Goal: Task Accomplishment & Management: Manage account settings

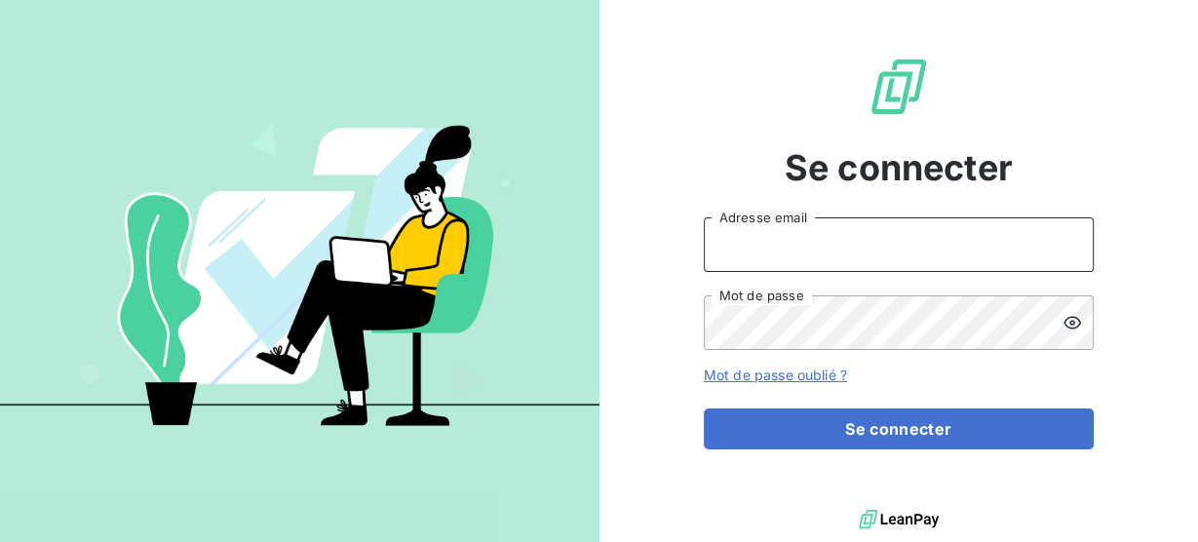
click at [787, 261] on input "Adresse email" at bounding box center [899, 244] width 390 height 55
type input "[EMAIL_ADDRESS][DOMAIN_NAME]"
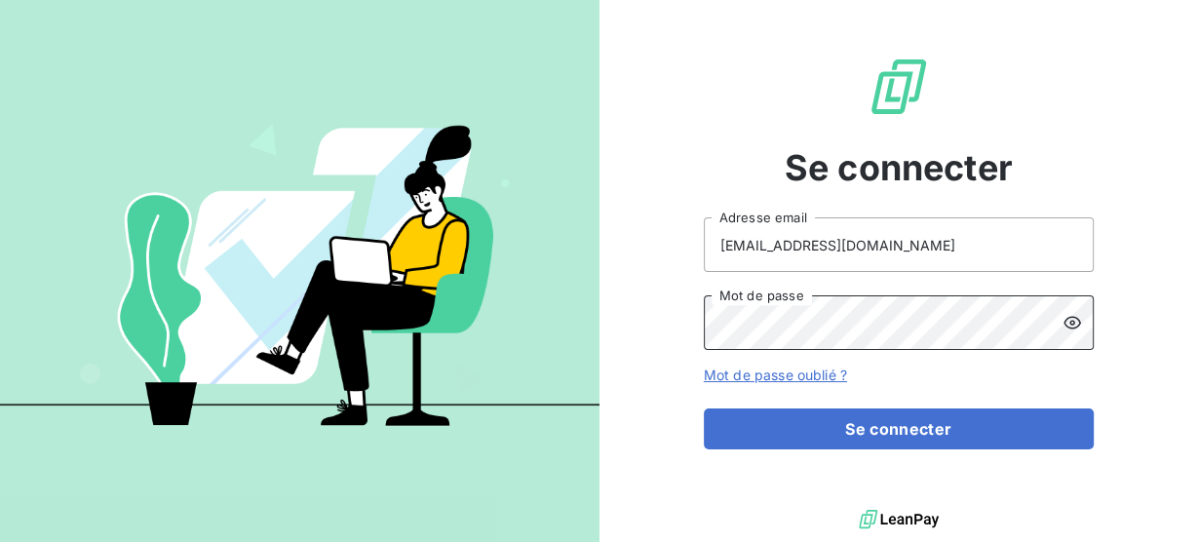
click at [704, 408] on button "Se connecter" at bounding box center [899, 428] width 390 height 41
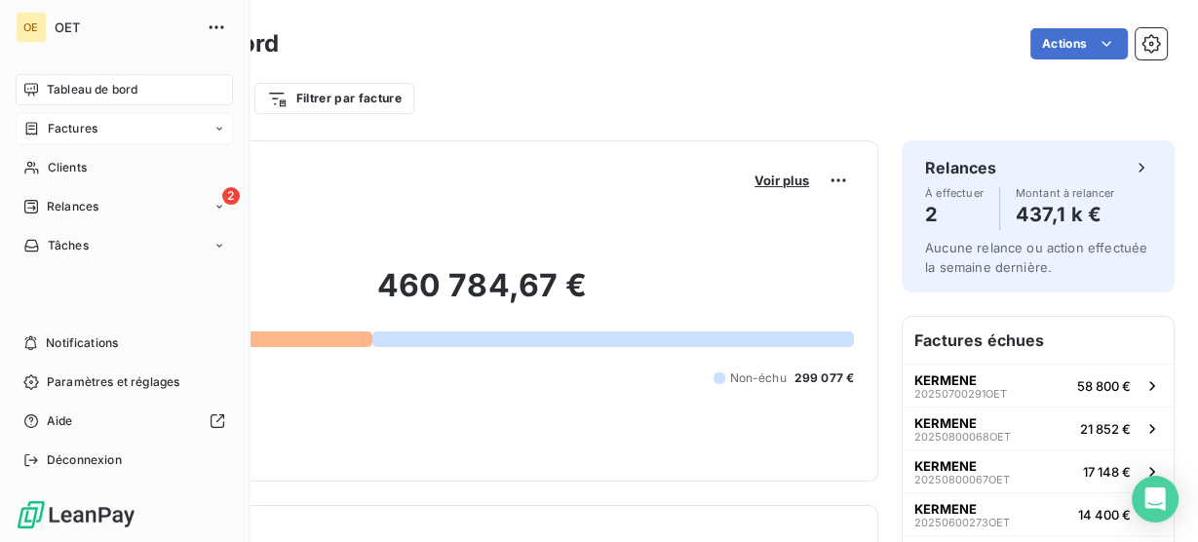
click at [199, 134] on div "Factures" at bounding box center [124, 128] width 217 height 31
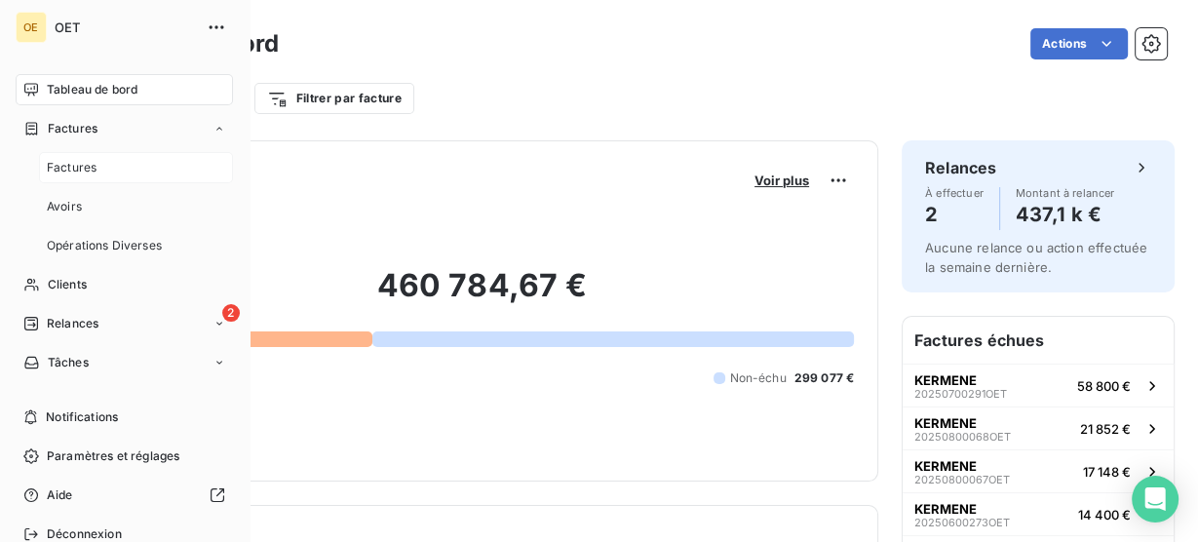
click at [90, 169] on span "Factures" at bounding box center [72, 168] width 50 height 18
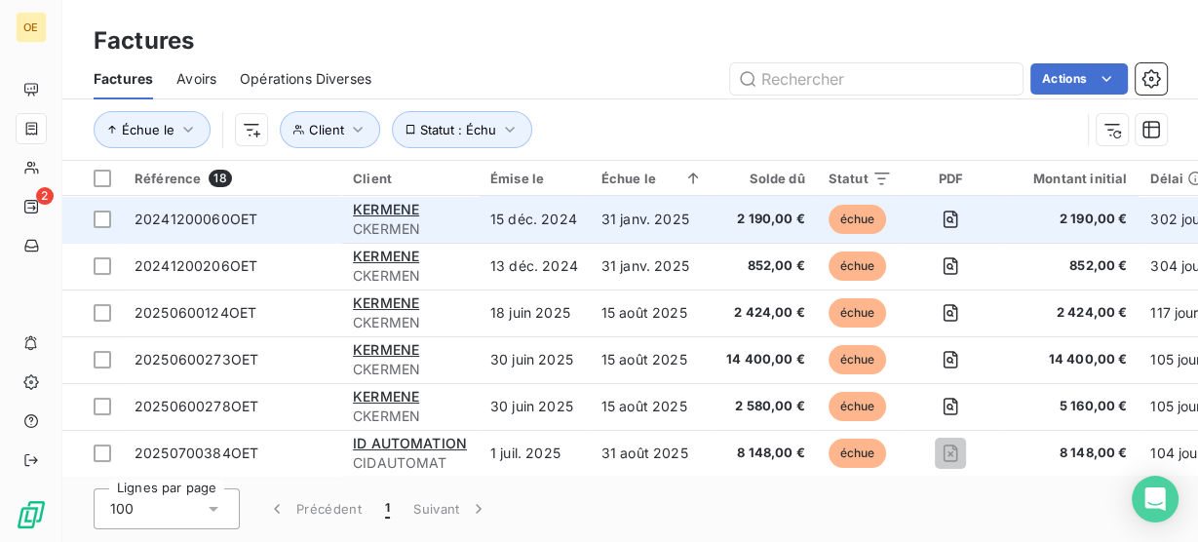
click at [760, 220] on span "2 190,00 €" at bounding box center [765, 219] width 79 height 19
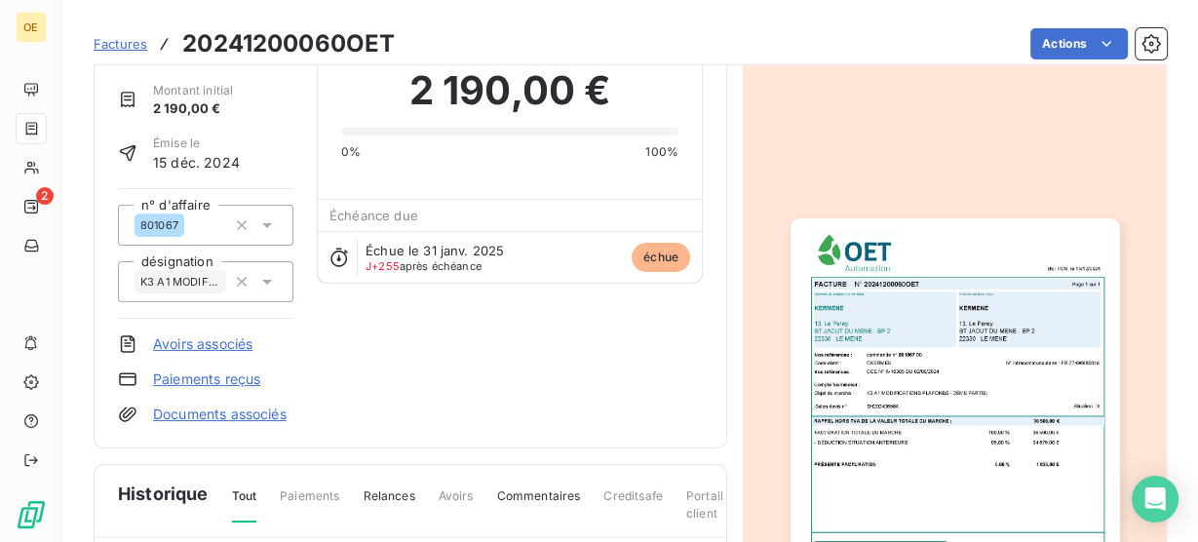
scroll to position [234, 0]
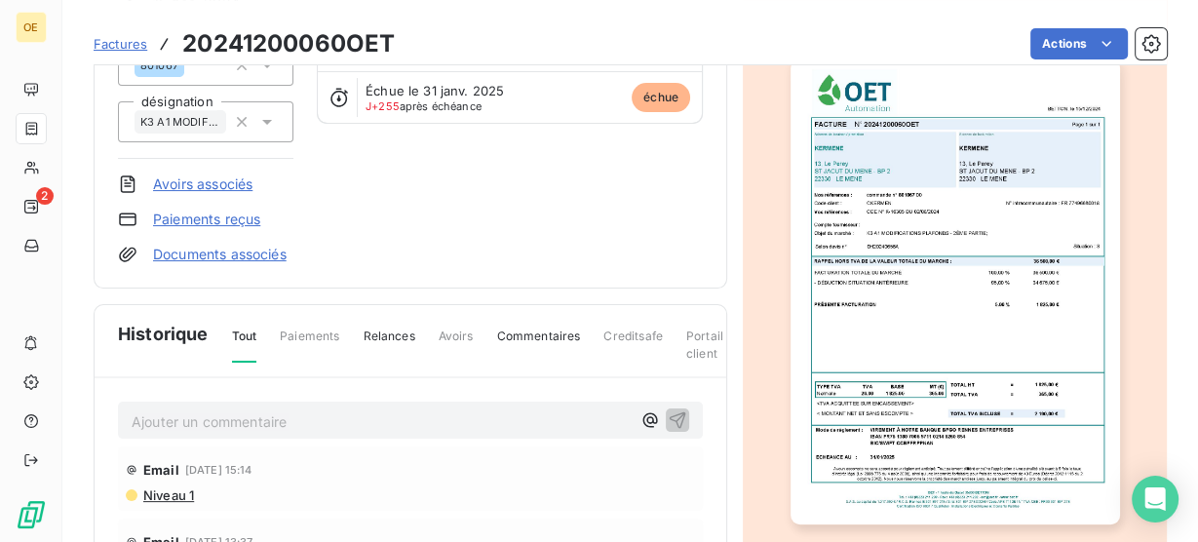
click at [915, 255] on img "button" at bounding box center [954, 291] width 329 height 466
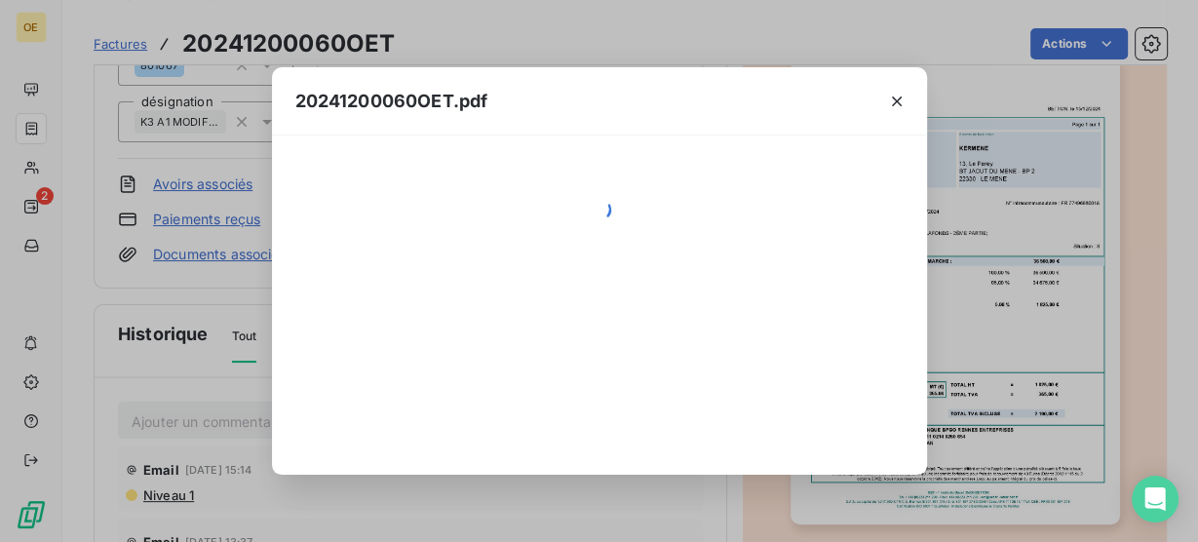
click at [897, 135] on div at bounding box center [599, 304] width 655 height 339
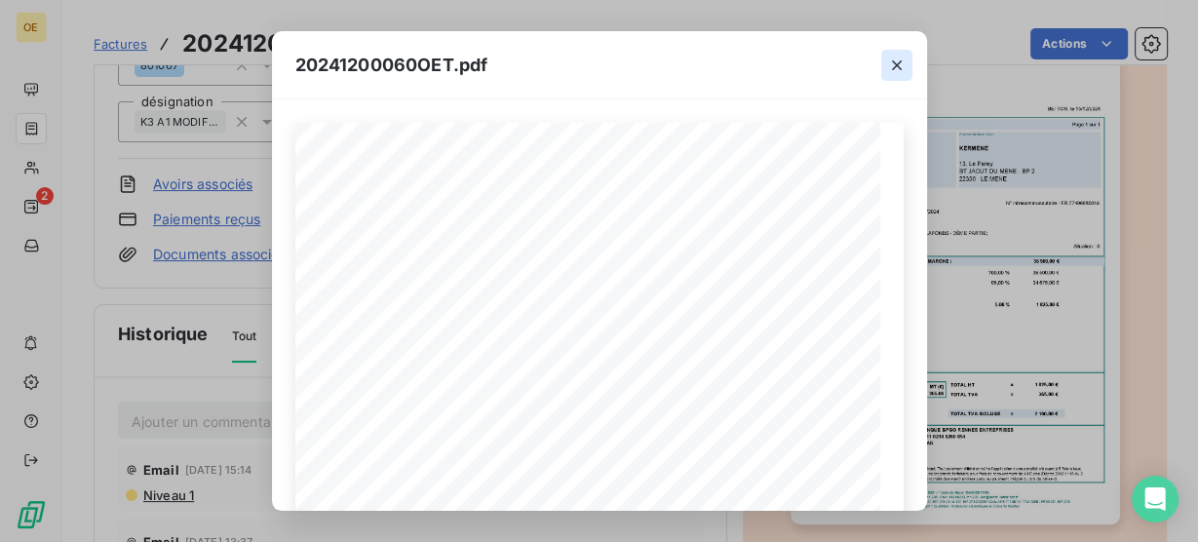
click at [902, 65] on icon "button" at bounding box center [896, 65] width 19 height 19
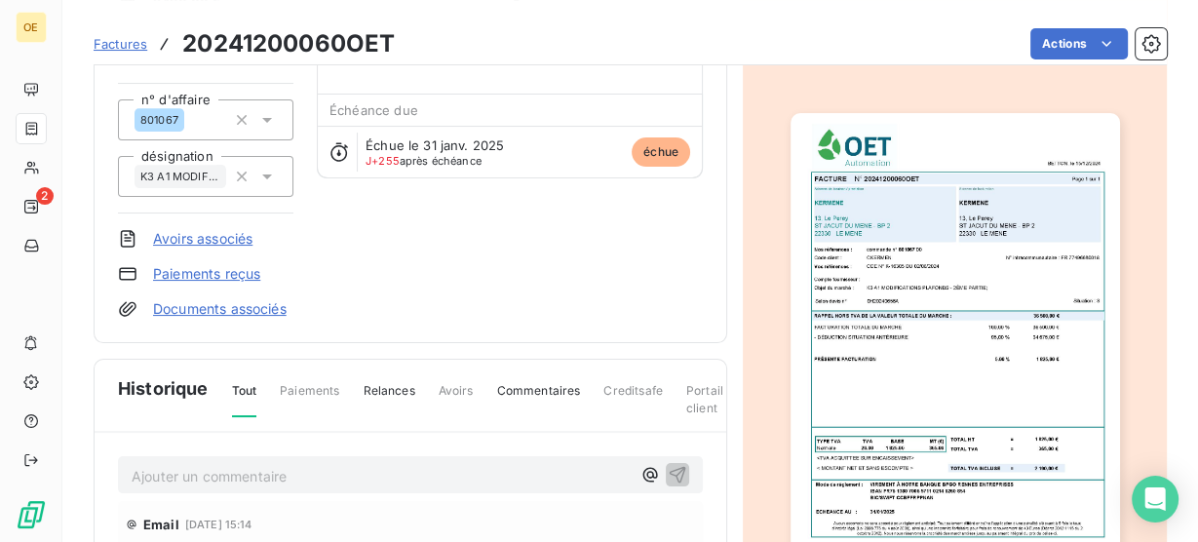
scroll to position [0, 0]
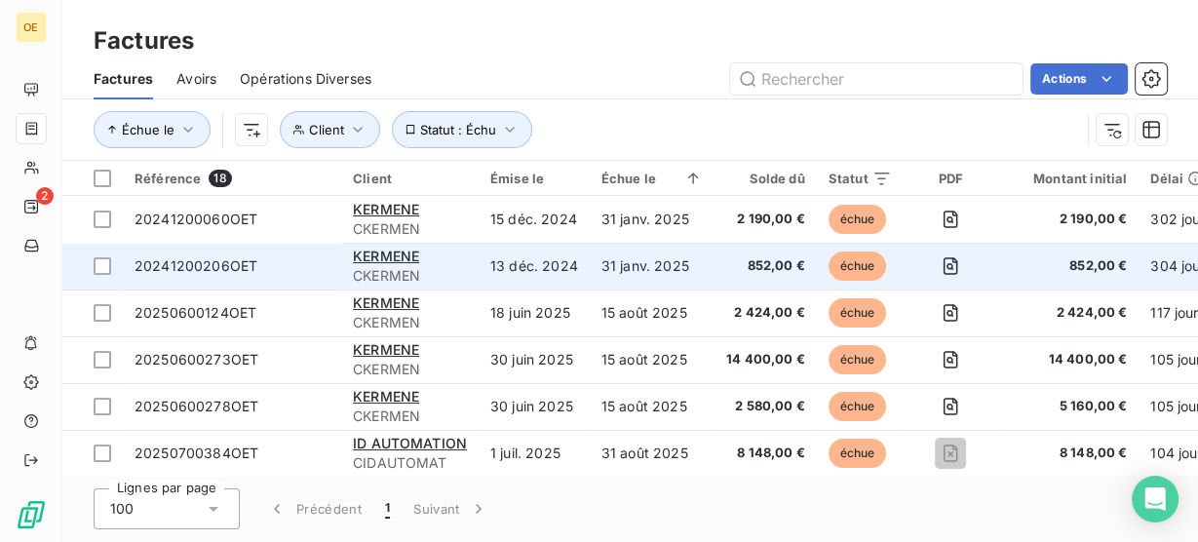
click at [749, 267] on span "852,00 €" at bounding box center [765, 265] width 79 height 19
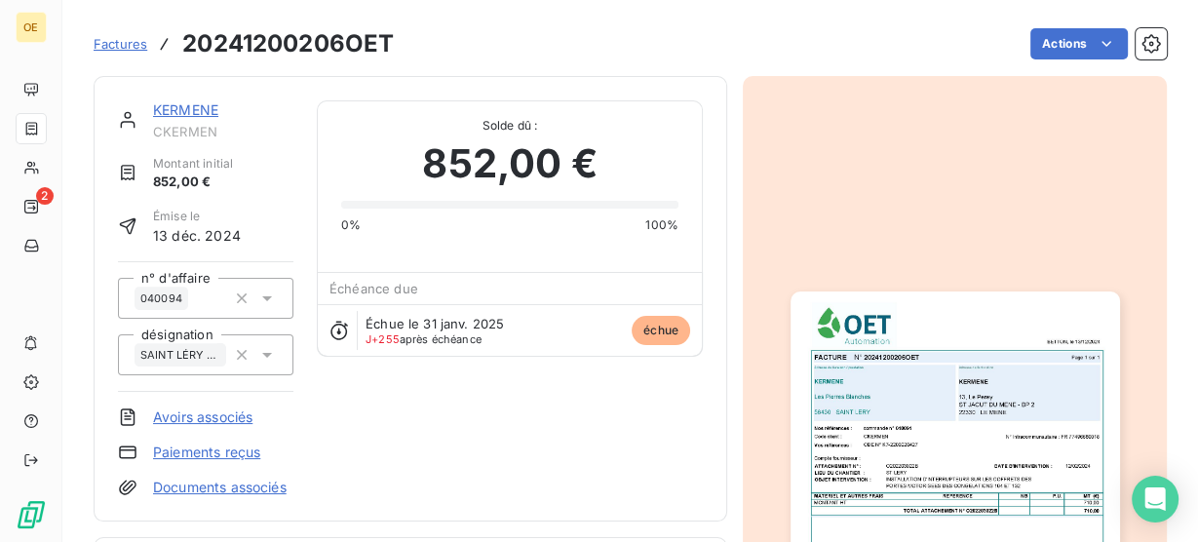
click at [963, 487] on img "button" at bounding box center [954, 524] width 329 height 466
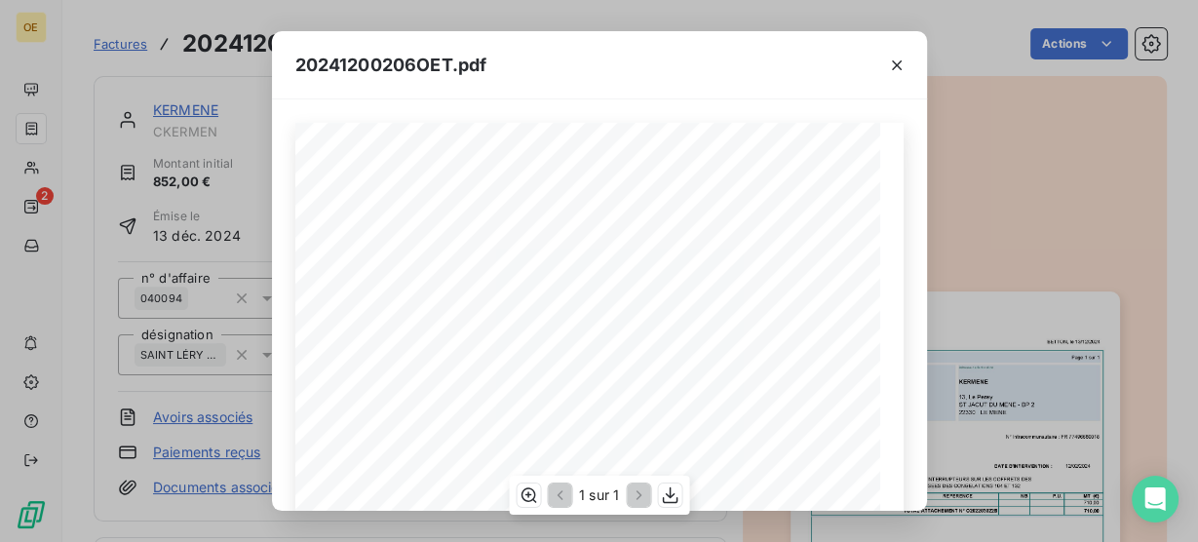
scroll to position [312, 0]
click at [893, 67] on icon "button" at bounding box center [897, 65] width 10 height 10
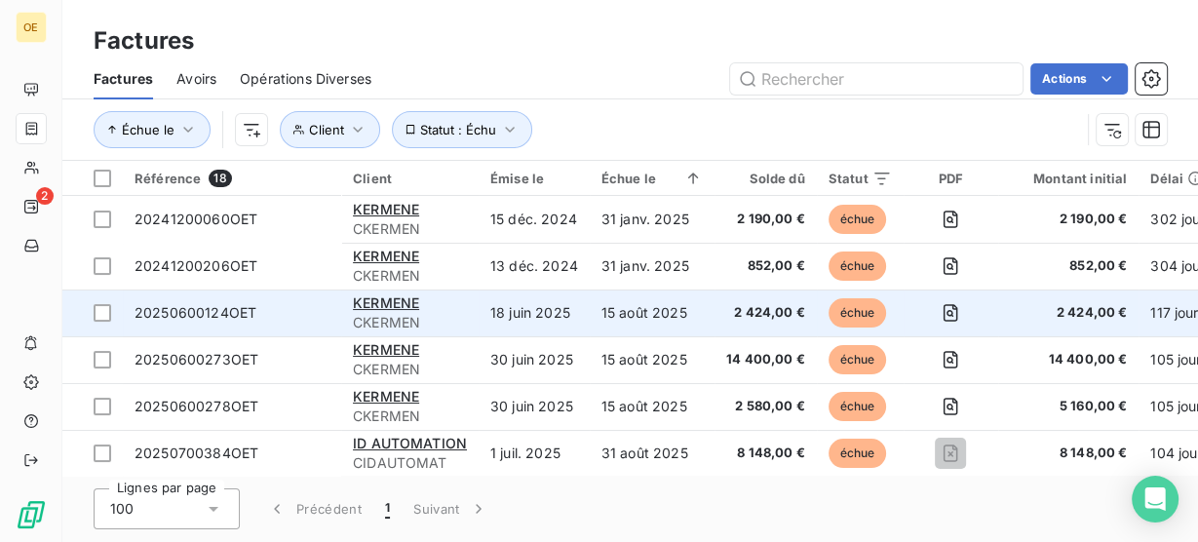
click at [762, 311] on span "2 424,00 €" at bounding box center [765, 312] width 79 height 19
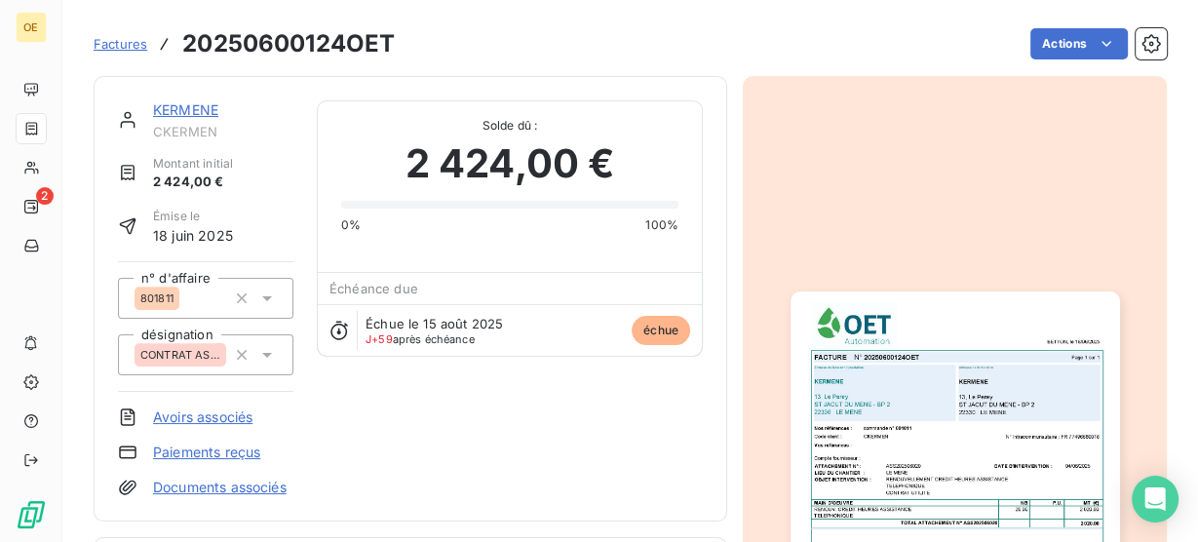
click at [883, 458] on img "button" at bounding box center [954, 524] width 329 height 466
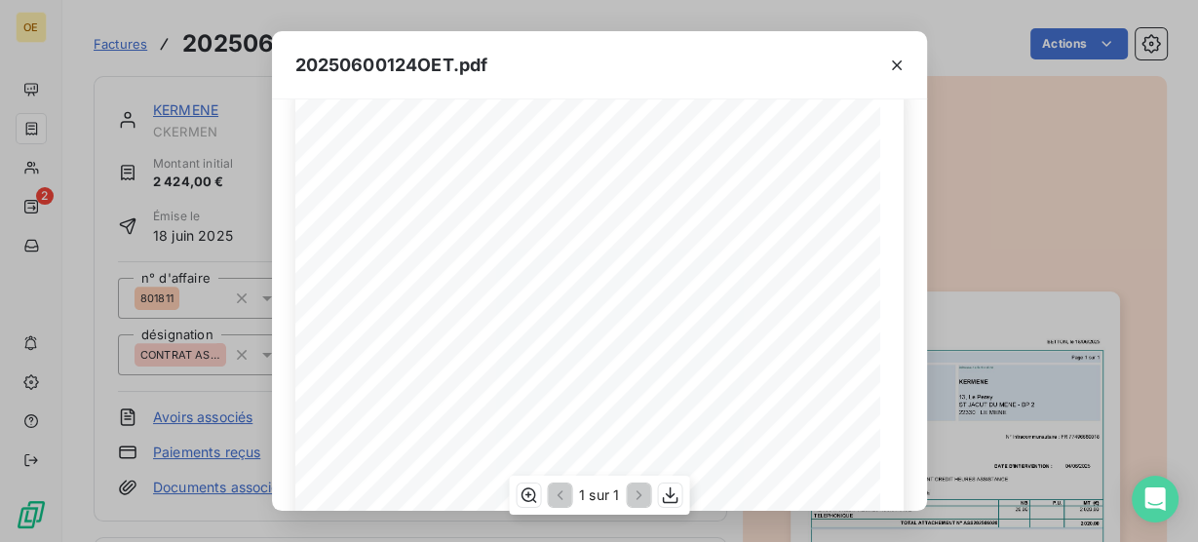
scroll to position [78, 0]
click at [1001, 203] on div "20250600124OET.pdf FACTURE N° 20250600124OET Page 1 sur 1 BETTON, le [DATE] Com…" at bounding box center [599, 271] width 1198 height 542
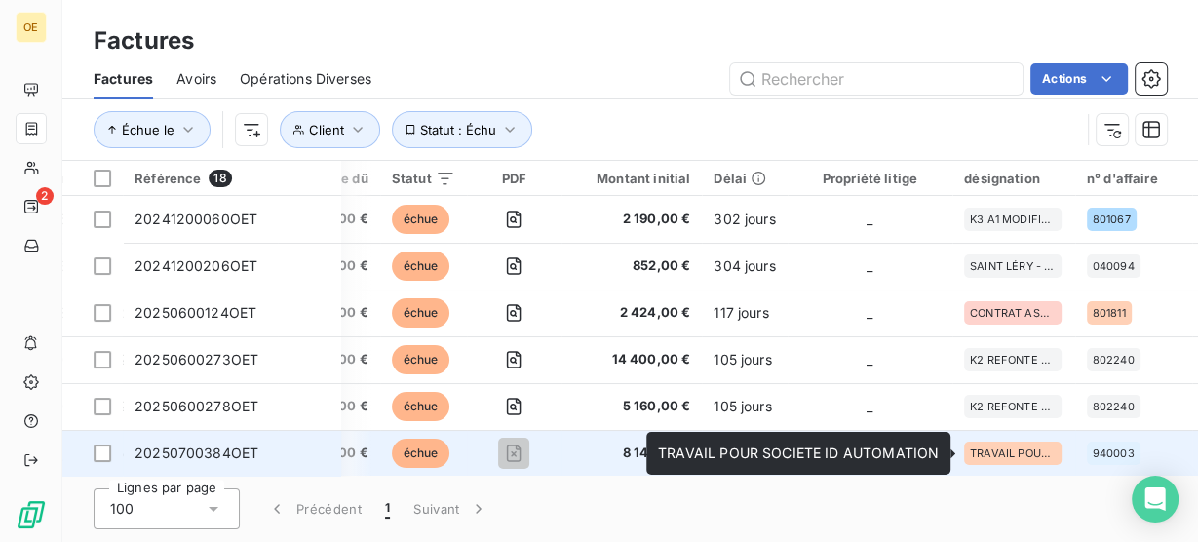
scroll to position [156, 437]
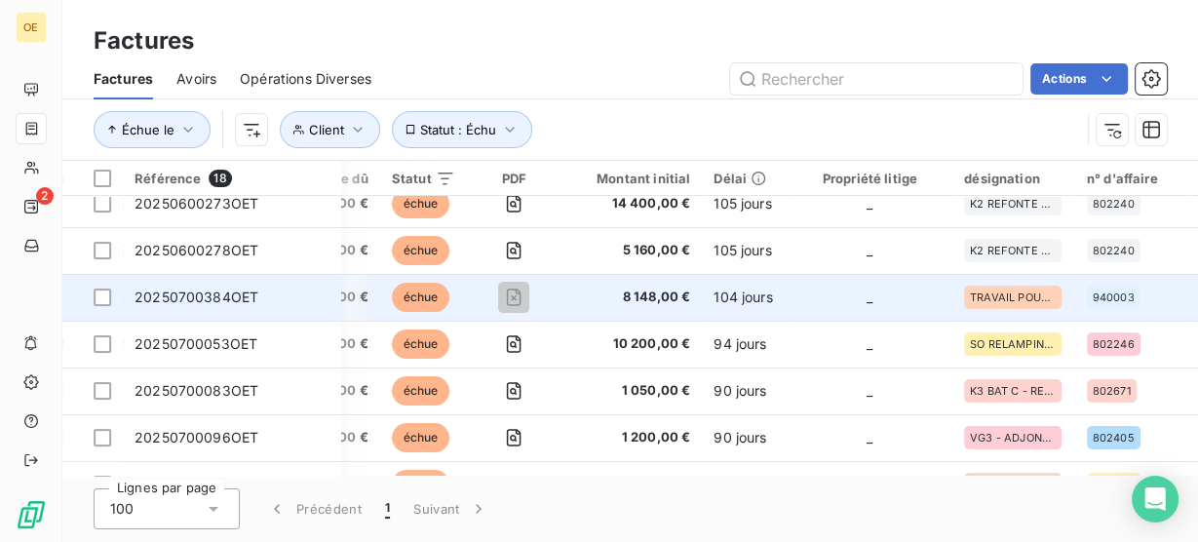
click at [793, 288] on td "_" at bounding box center [869, 297] width 165 height 47
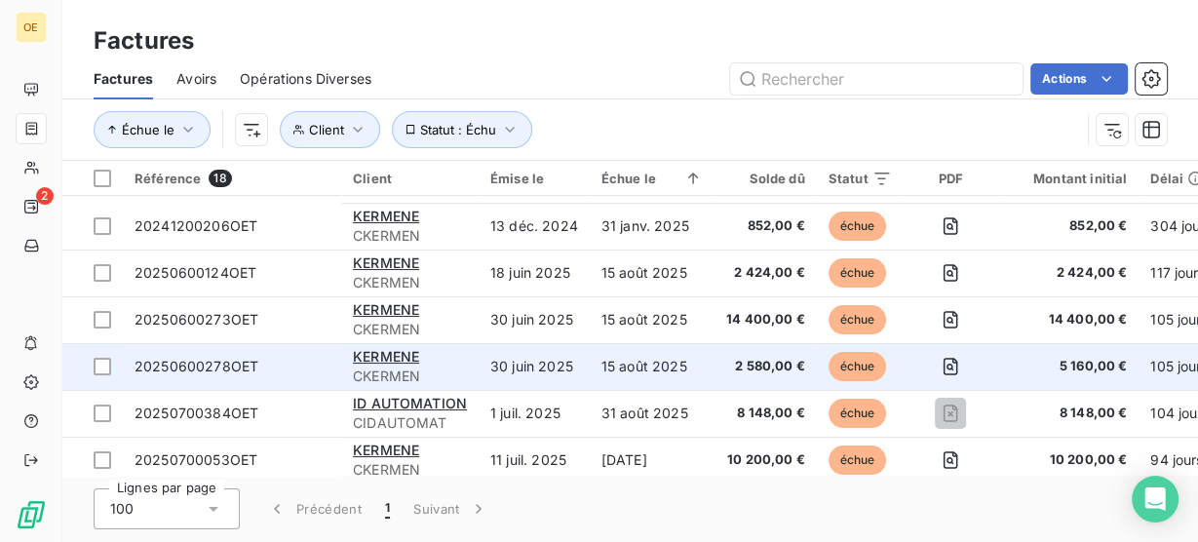
scroll to position [78, 0]
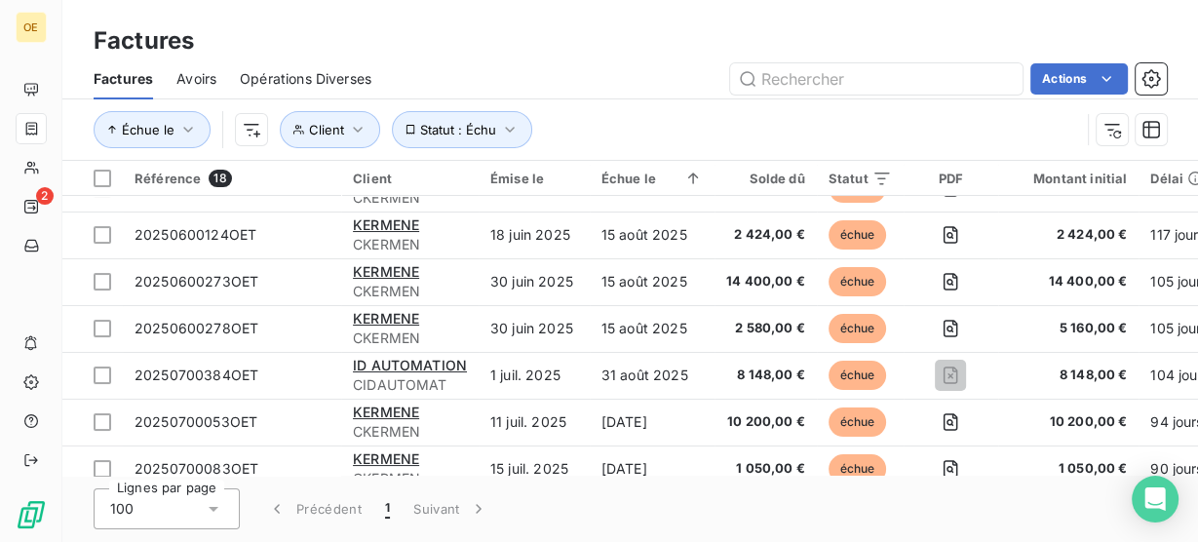
drag, startPoint x: 828, startPoint y: 465, endPoint x: 843, endPoint y: 470, distance: 15.4
click at [884, 469] on div "Référence 18 Client Émise le Échue le Solde dû Statut PDF Montant initial Délai…" at bounding box center [629, 318] width 1135 height 315
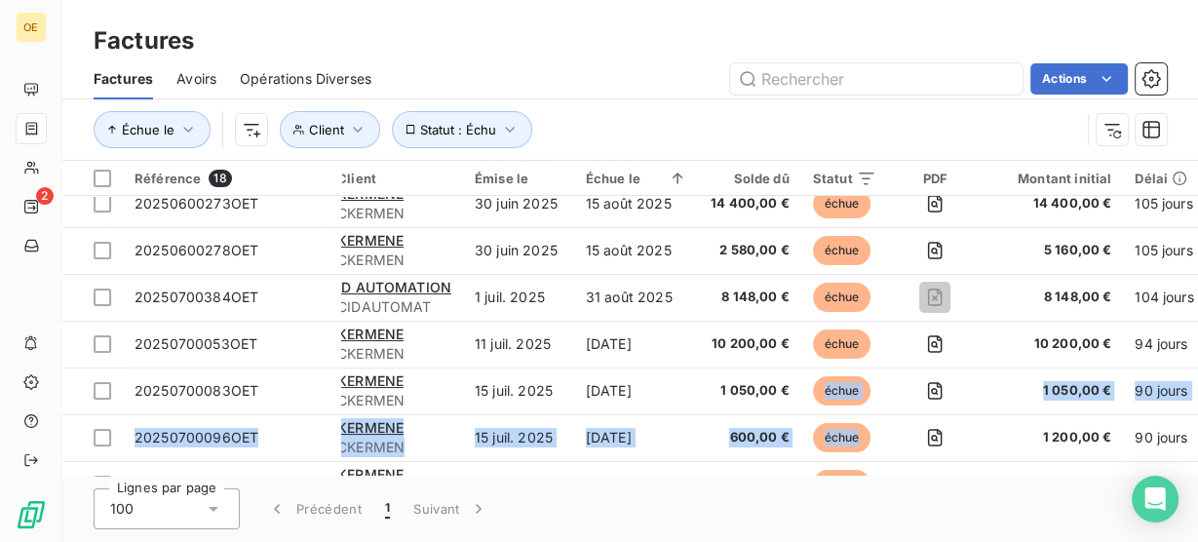
scroll to position [156, 0]
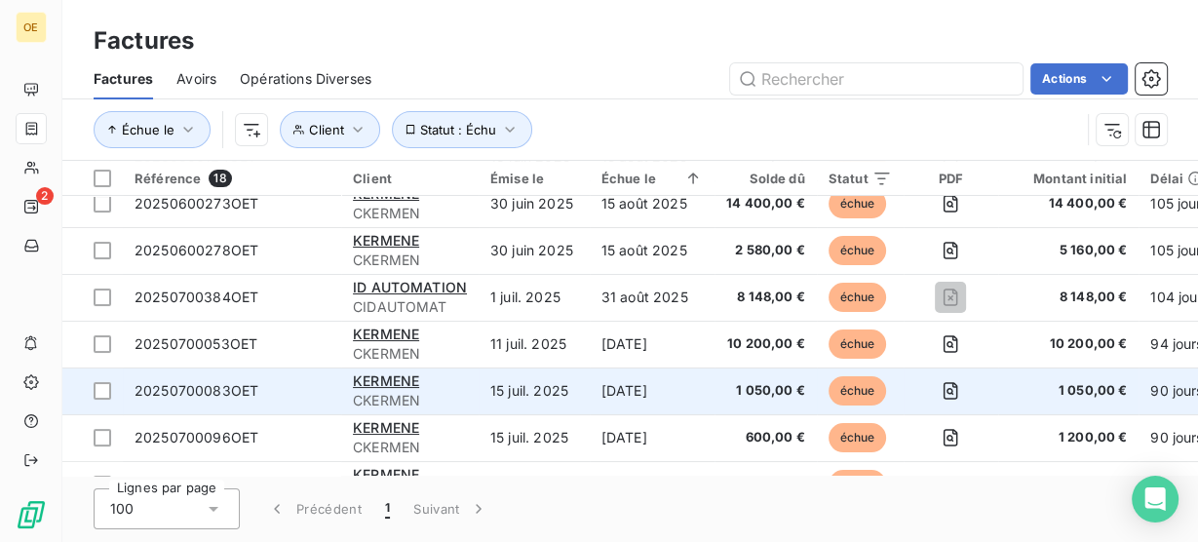
click at [787, 389] on span "1 050,00 €" at bounding box center [765, 390] width 79 height 19
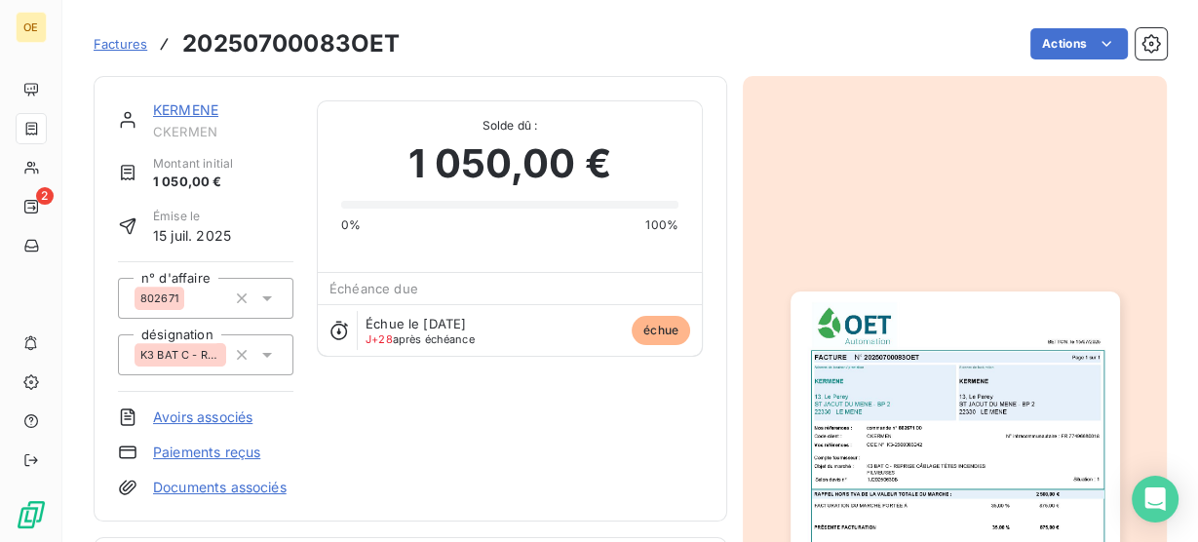
click at [886, 434] on img "button" at bounding box center [954, 524] width 329 height 466
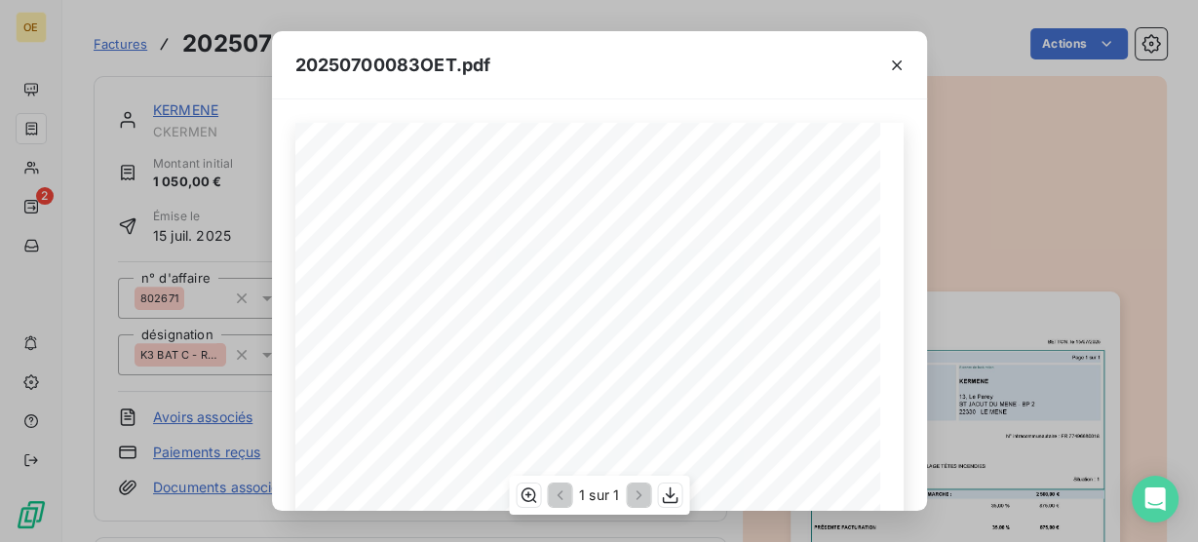
scroll to position [156, 0]
click at [102, 325] on div "20250700083OET.pdf BETTON, le [DATE] FACTURE N° 20250700083OET Page 1 sur 1 com…" at bounding box center [599, 271] width 1198 height 542
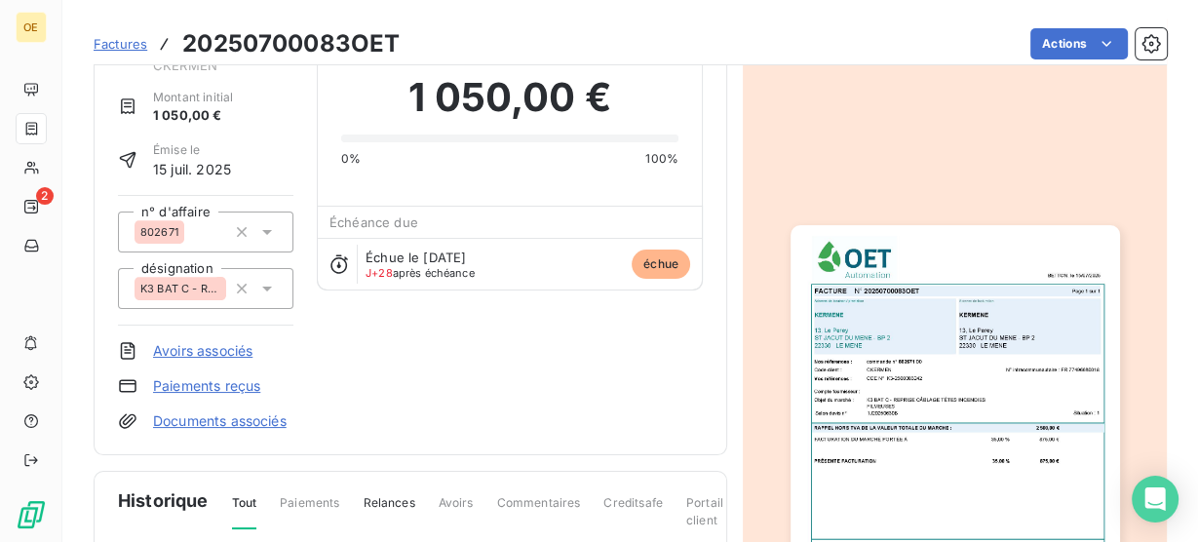
scroll to position [312, 0]
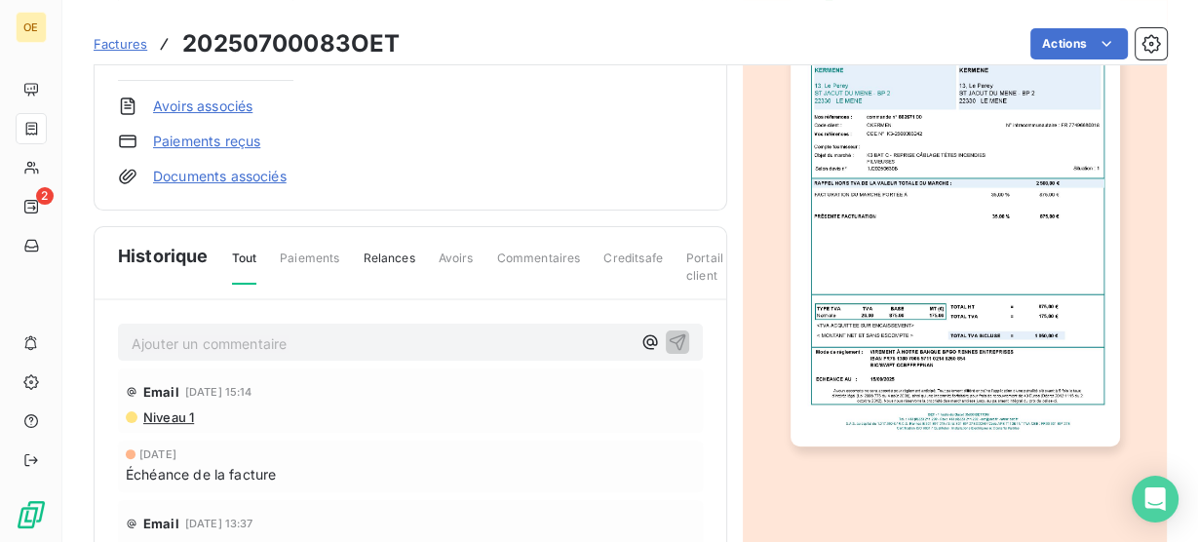
click at [951, 236] on img "button" at bounding box center [954, 214] width 329 height 466
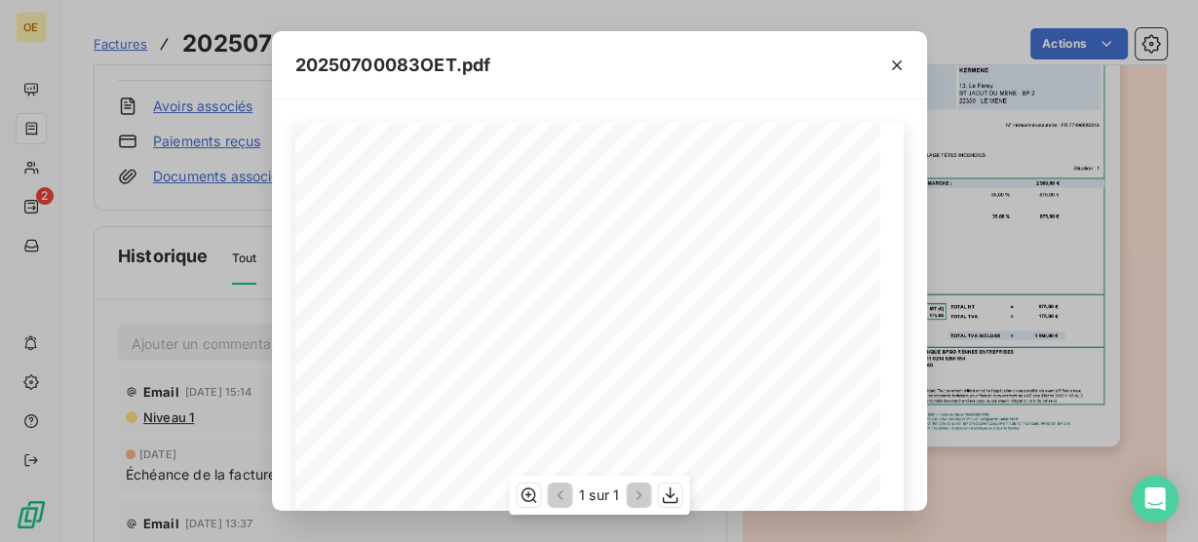
scroll to position [156, 0]
click at [897, 68] on icon "button" at bounding box center [896, 65] width 19 height 19
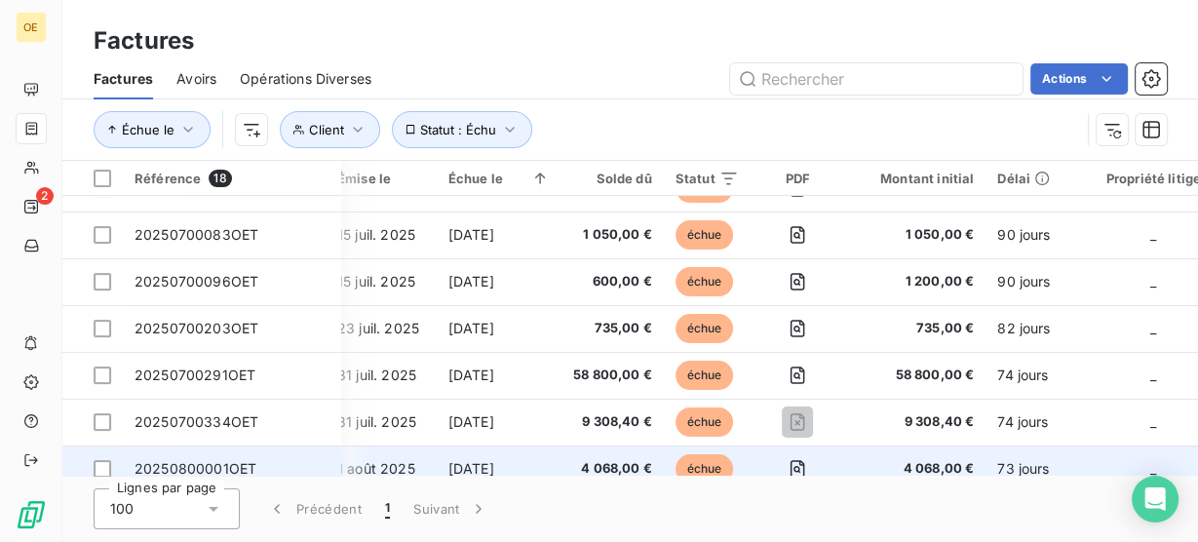
scroll to position [312, 151]
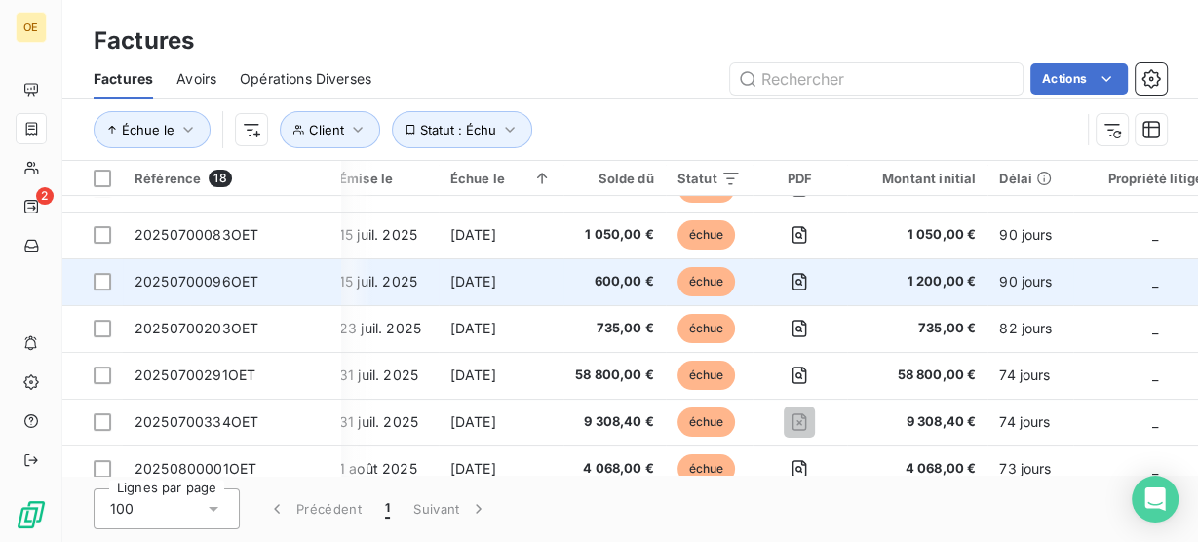
click at [606, 282] on span "600,00 €" at bounding box center [614, 281] width 79 height 19
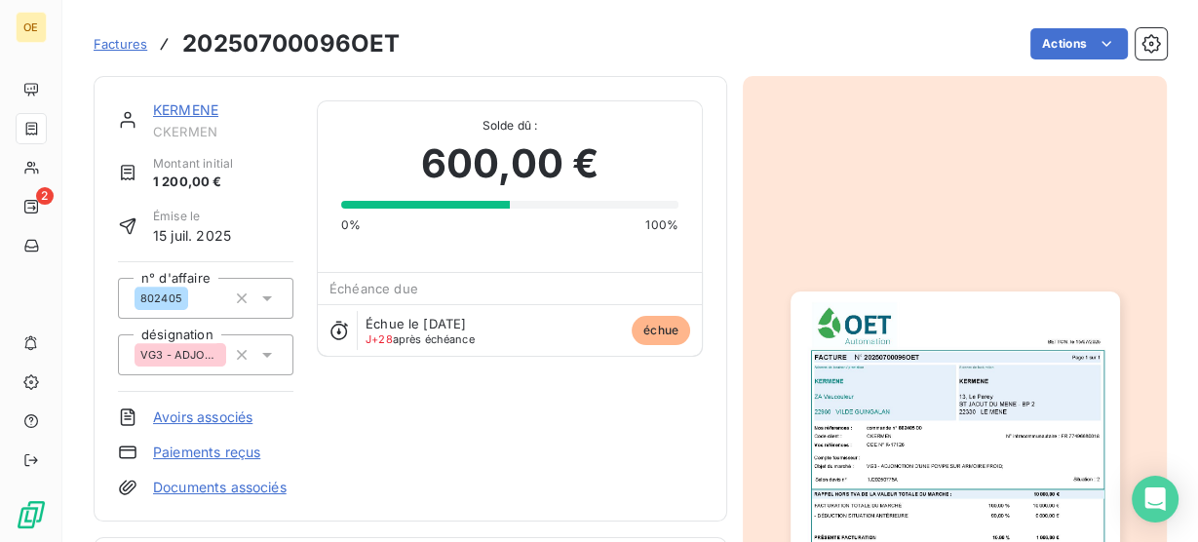
click at [932, 431] on img "button" at bounding box center [954, 524] width 329 height 466
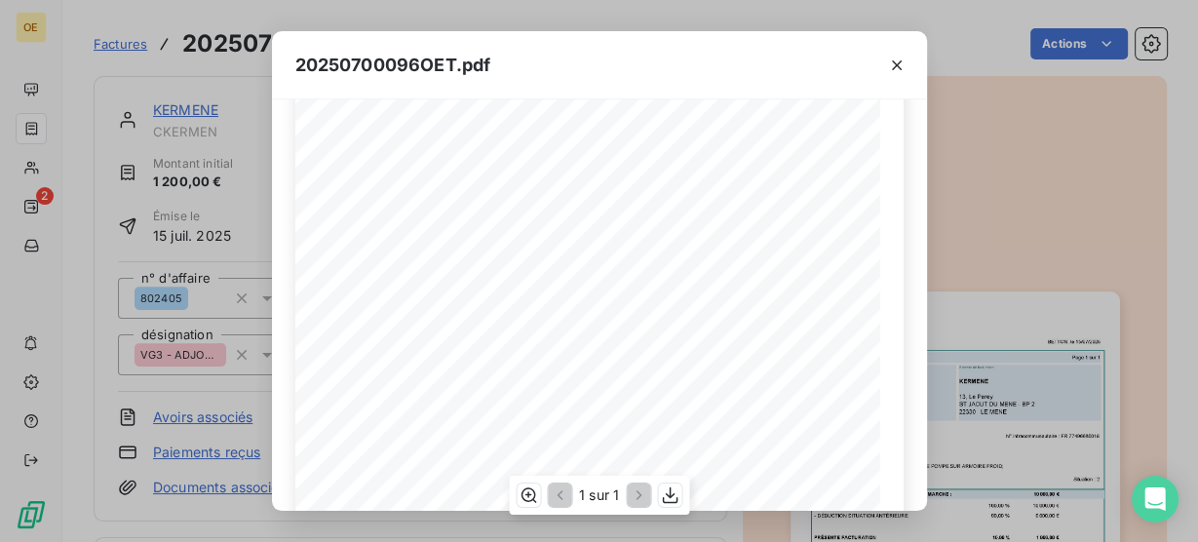
scroll to position [156, 0]
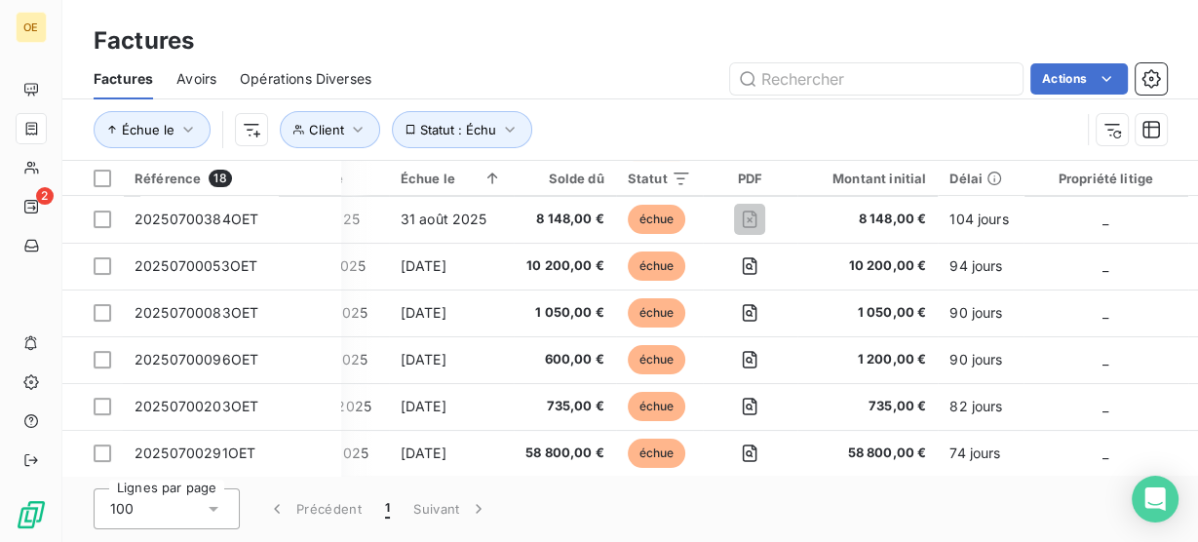
scroll to position [234, 0]
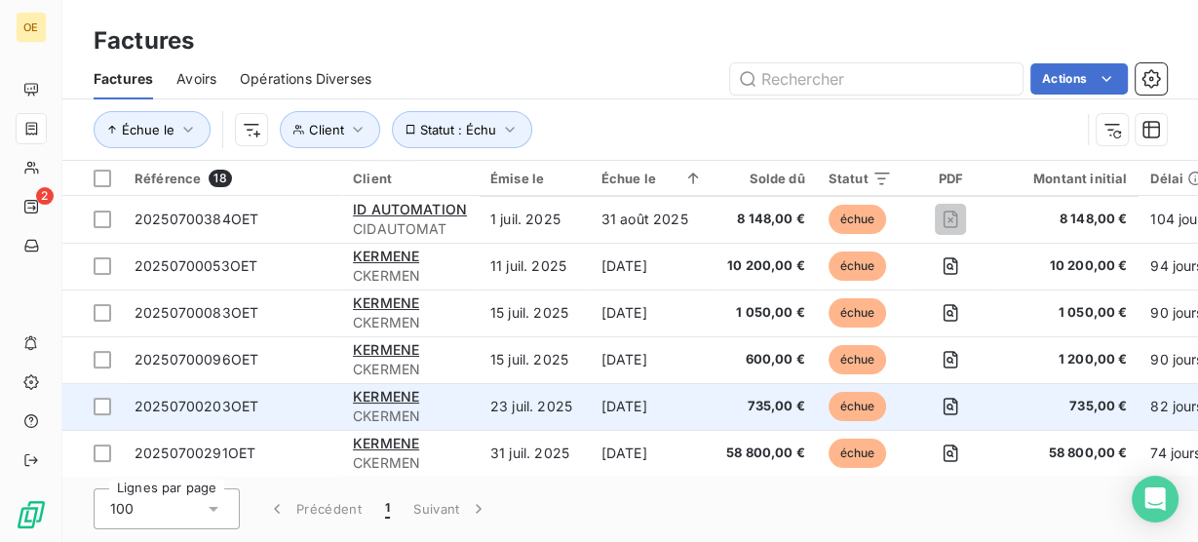
click at [520, 411] on td "23 juil. 2025" at bounding box center [534, 406] width 111 height 47
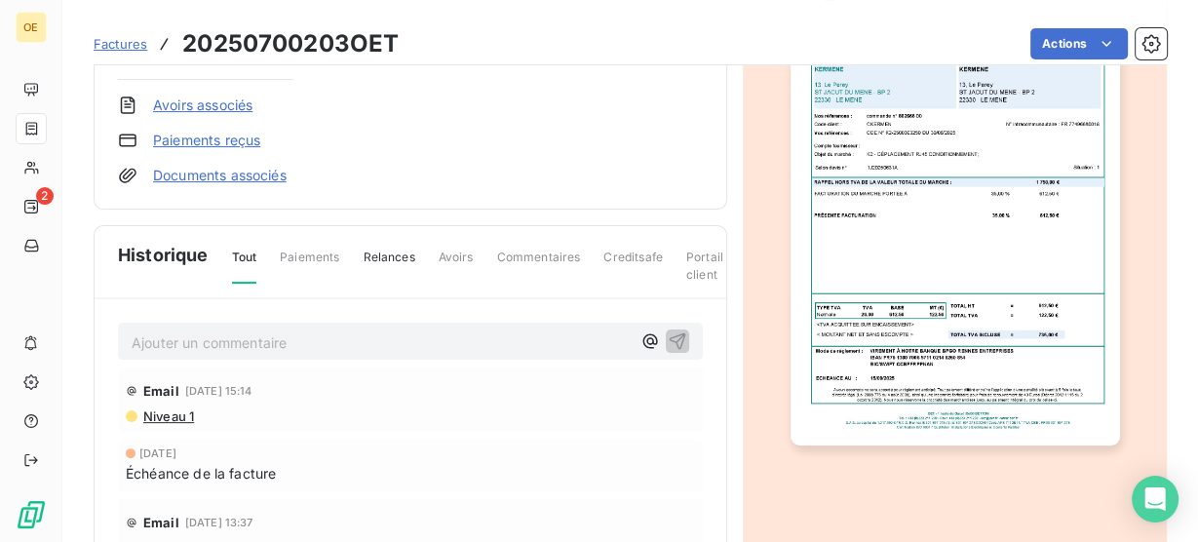
click at [376, 340] on p "Ajouter un commentaire ﻿" at bounding box center [381, 342] width 499 height 24
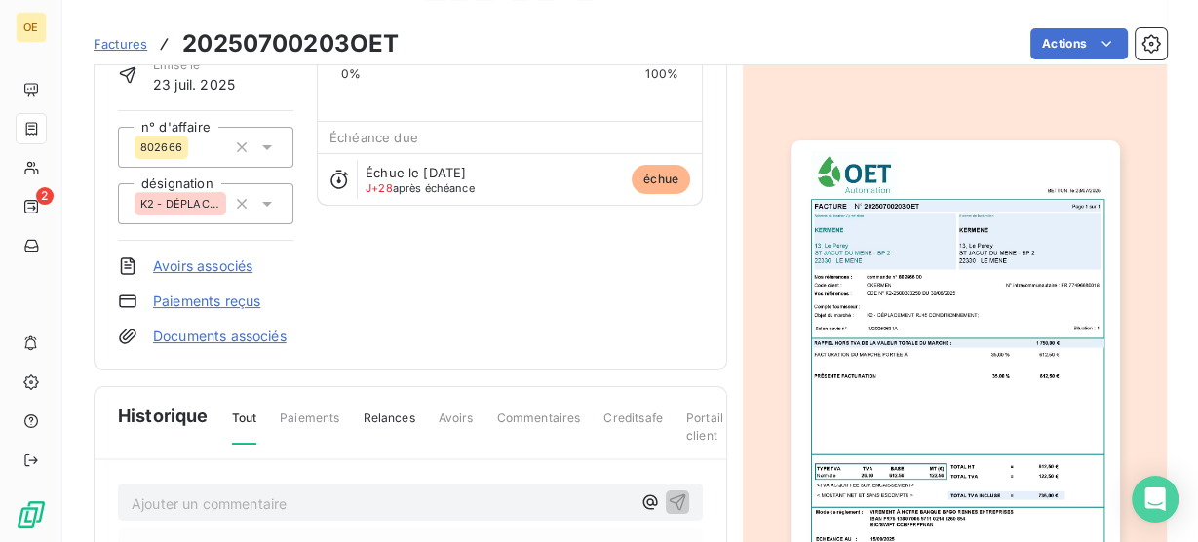
scroll to position [79, 0]
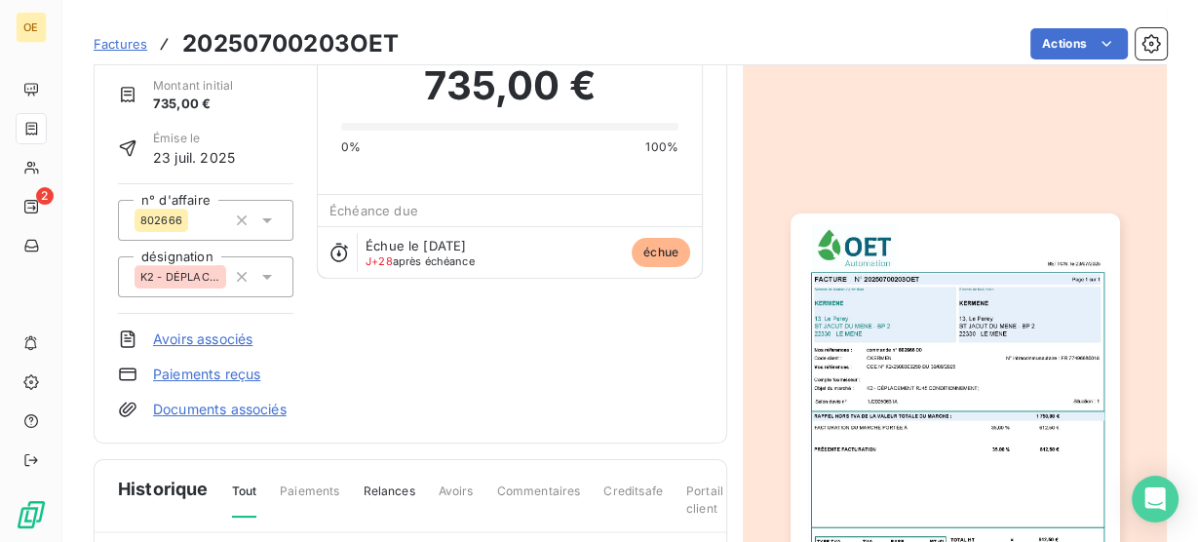
click at [889, 343] on img "button" at bounding box center [954, 446] width 329 height 466
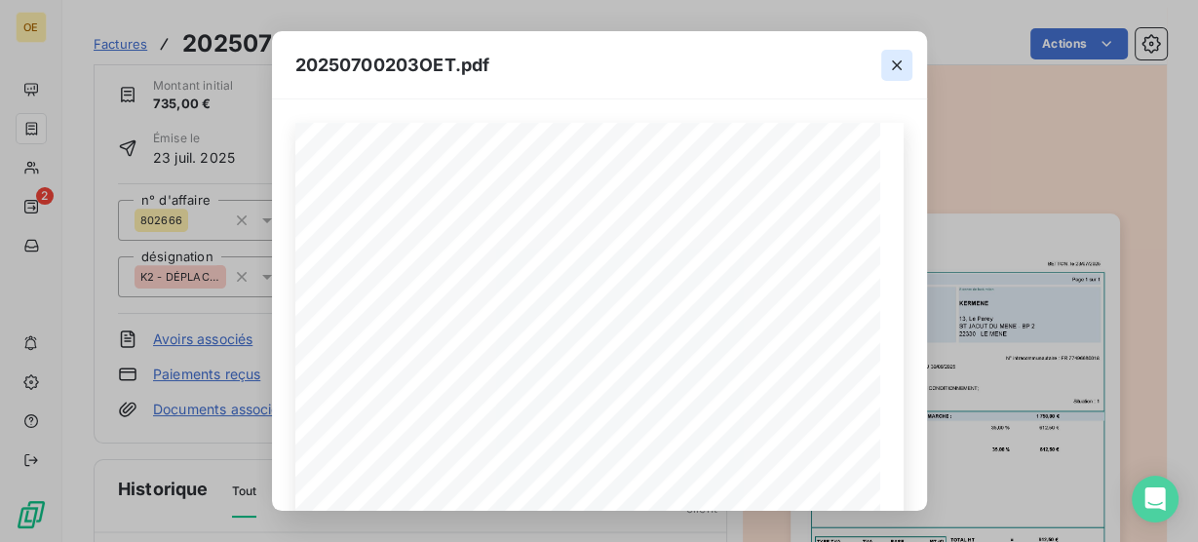
click at [892, 68] on icon "button" at bounding box center [897, 65] width 10 height 10
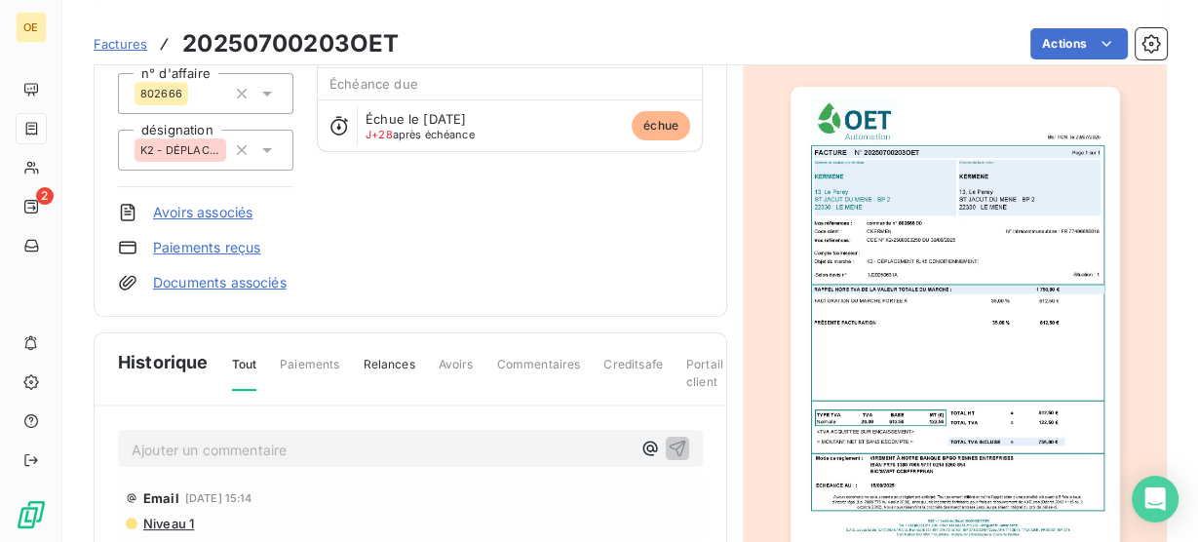
scroll to position [469, 0]
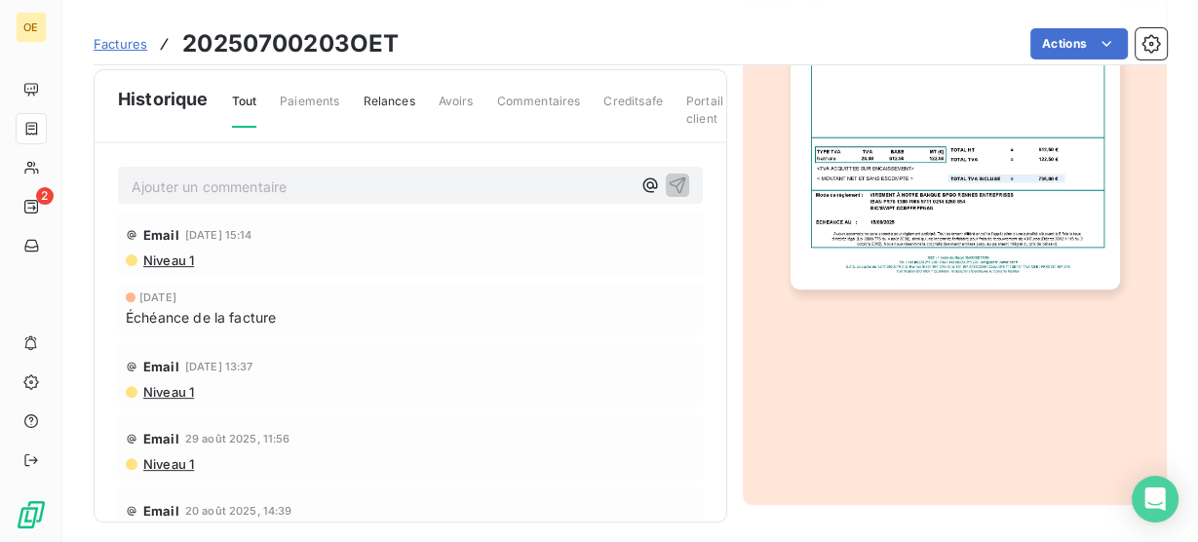
click at [216, 199] on div "Ajouter un commentaire ﻿" at bounding box center [410, 186] width 585 height 38
click at [214, 195] on p "Ajouter un commentaire ﻿" at bounding box center [381, 186] width 499 height 24
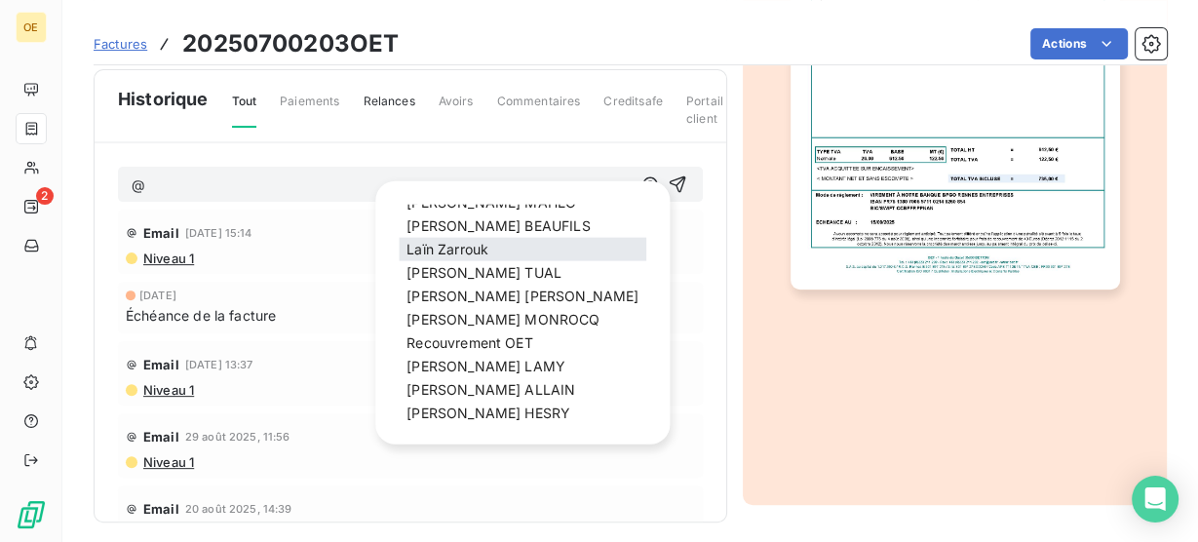
scroll to position [224, 0]
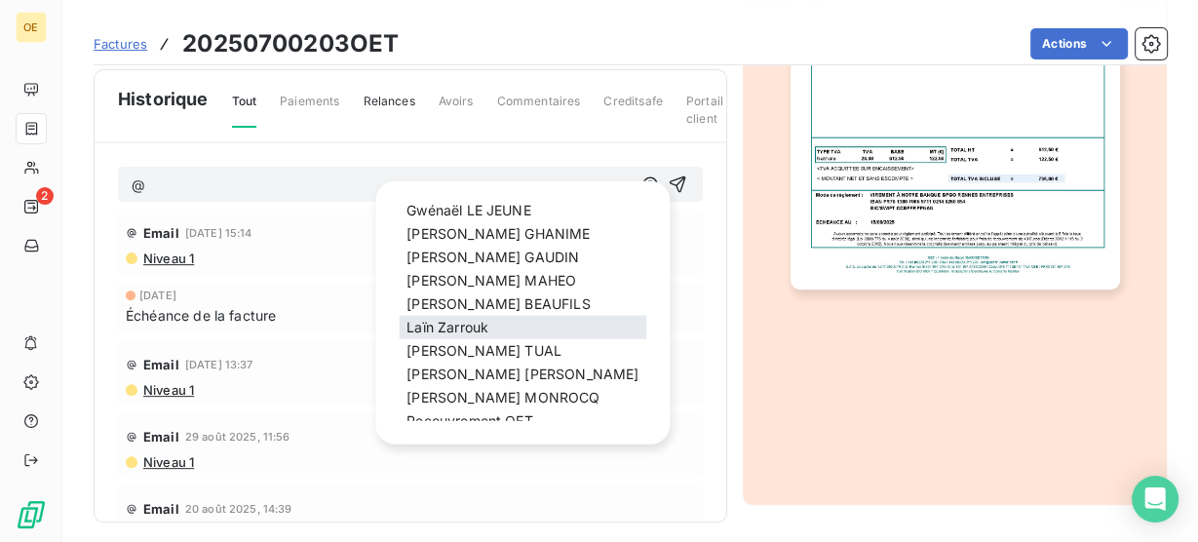
click at [487, 324] on span "[PERSON_NAME]" at bounding box center [447, 327] width 82 height 17
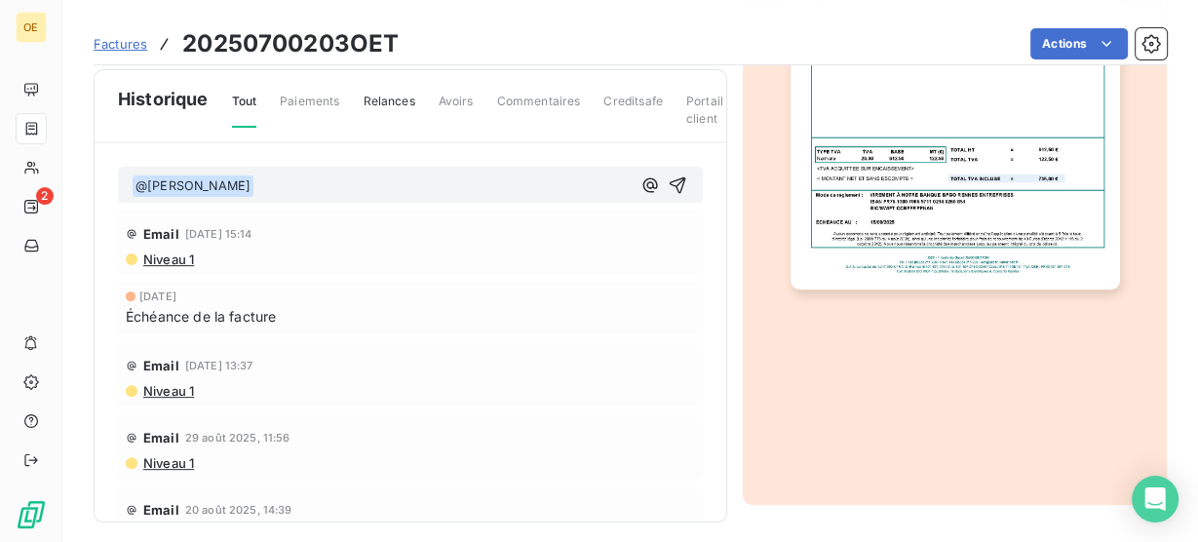
click at [250, 186] on p "﻿ @ [PERSON_NAME] ﻿ ﻿" at bounding box center [381, 185] width 499 height 23
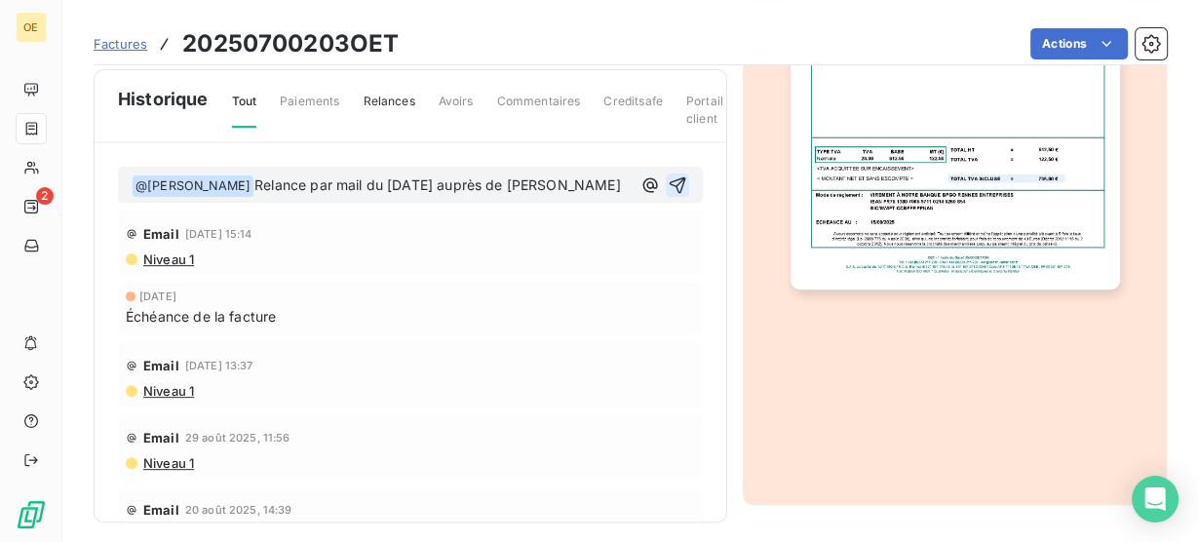
click at [670, 192] on icon "button" at bounding box center [678, 184] width 17 height 17
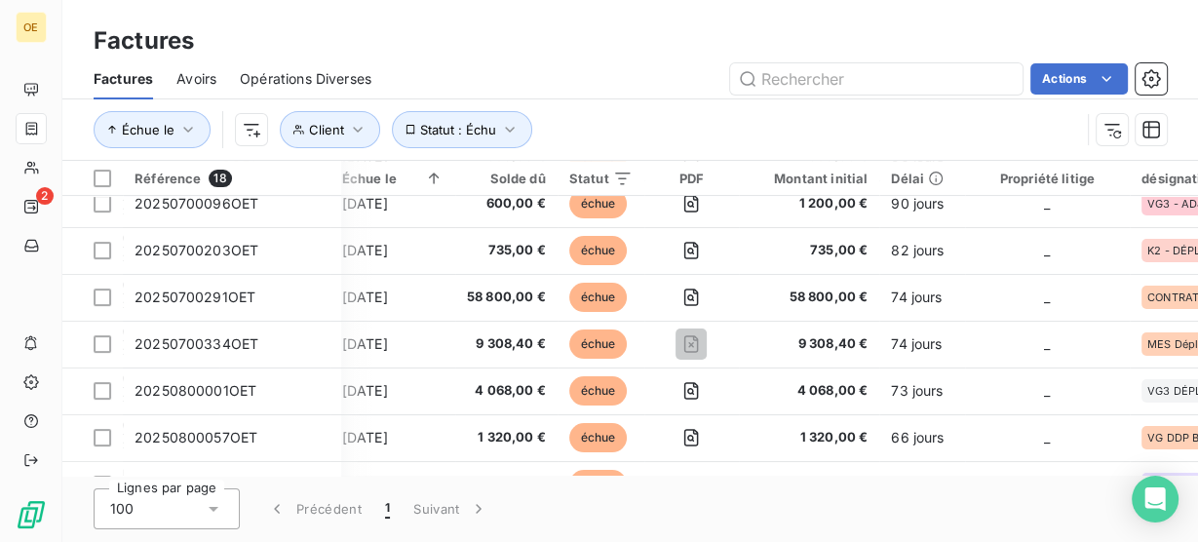
scroll to position [390, 194]
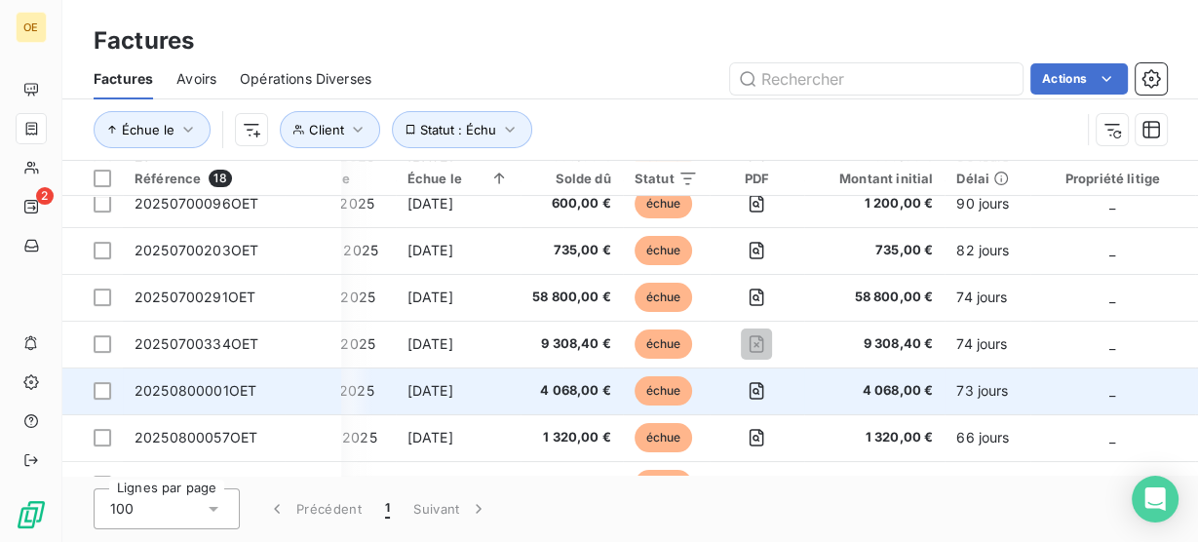
click at [467, 389] on td "[DATE]" at bounding box center [458, 390] width 125 height 47
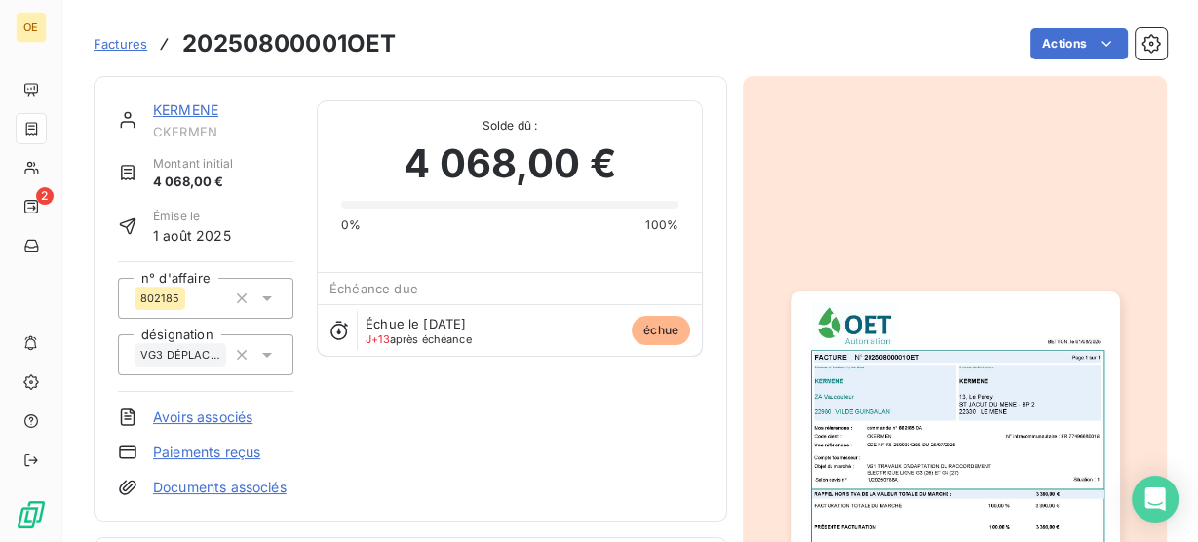
click at [950, 364] on img "button" at bounding box center [954, 524] width 329 height 466
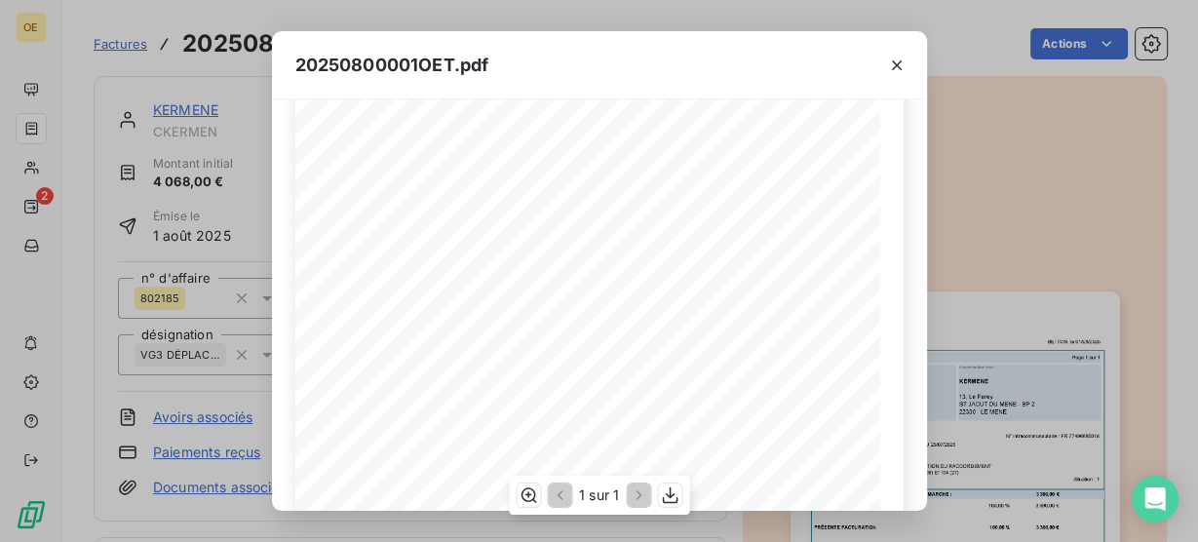
scroll to position [149, 0]
click at [499, 279] on span "VG1 TRAVAUX D'ADAPTATION DU RACCORDEMENT" at bounding box center [554, 283] width 225 height 9
click at [473, 279] on div "BETTON, le [DATE] FACTURE N° 20250800001OET Page 1 sur 1 commande n° 802185 0A …" at bounding box center [599, 387] width 608 height 826
click at [894, 62] on icon "button" at bounding box center [897, 65] width 10 height 10
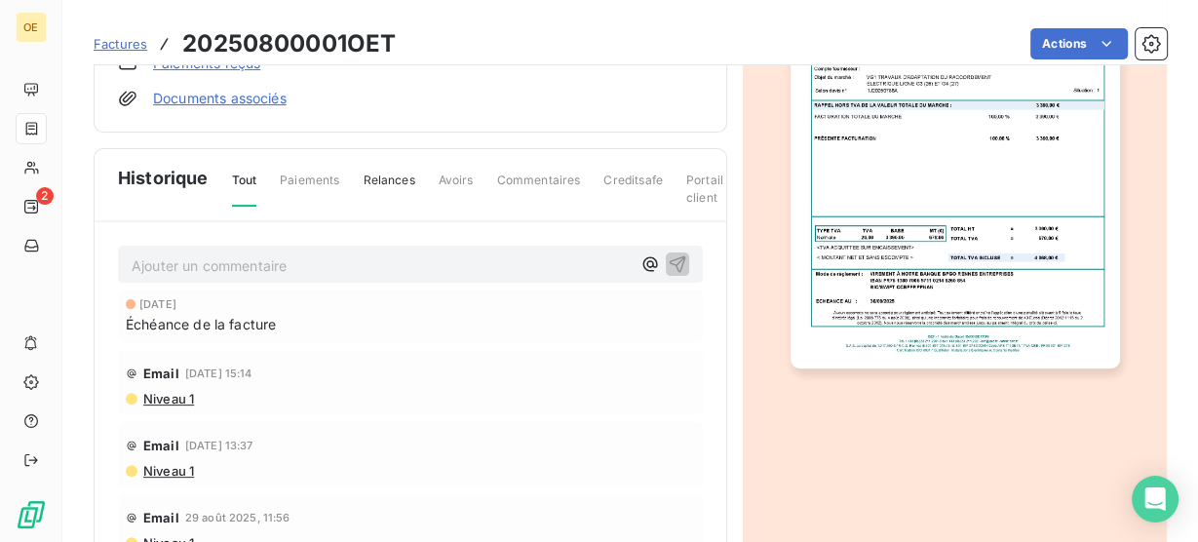
scroll to position [0, 0]
click at [249, 269] on p "Ajouter un commentaire ﻿" at bounding box center [381, 265] width 499 height 24
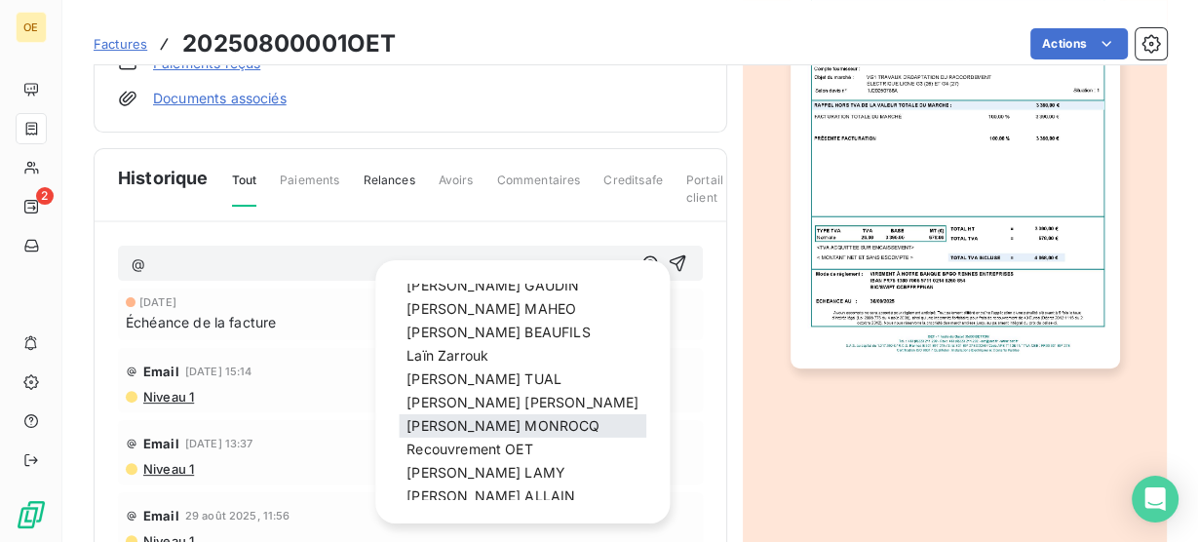
scroll to position [312, 0]
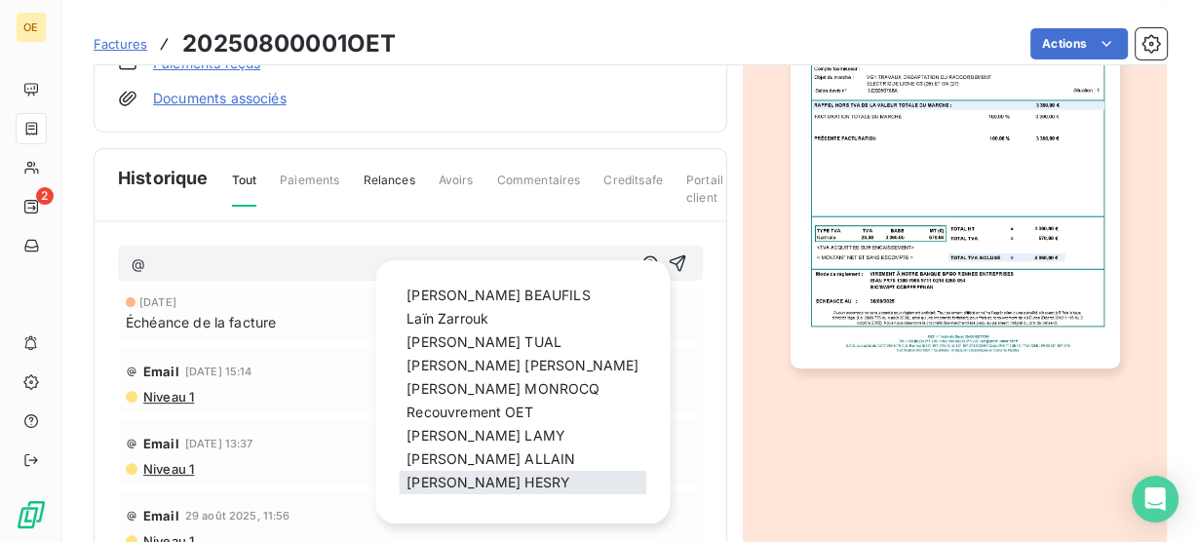
click at [473, 471] on div "[PERSON_NAME]" at bounding box center [523, 482] width 248 height 23
click at [441, 474] on span "[PERSON_NAME]" at bounding box center [488, 482] width 164 height 17
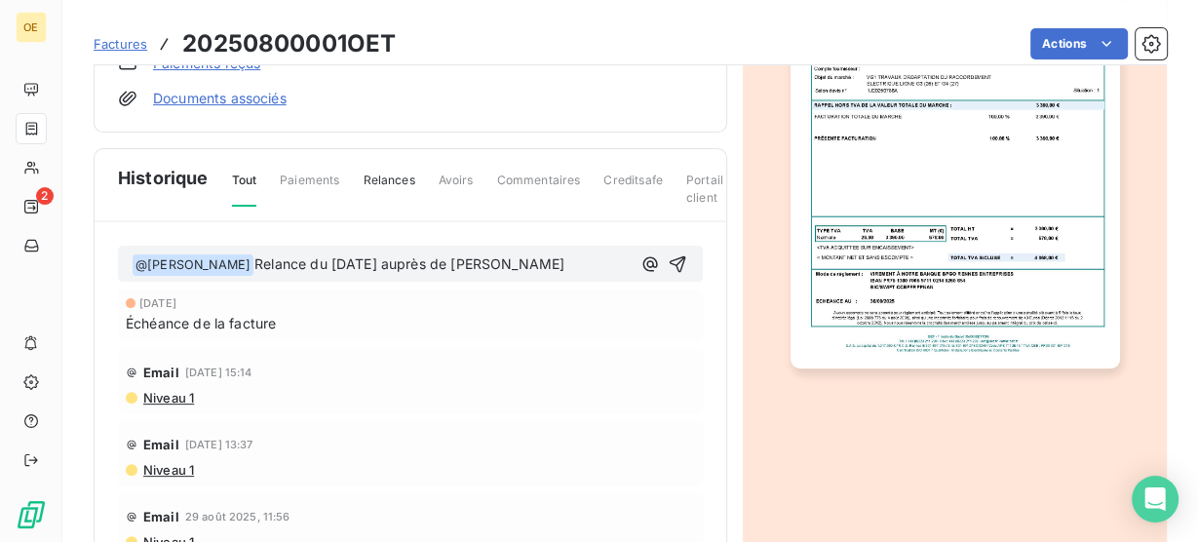
click at [303, 259] on span "Relance du [DATE] auprès de [PERSON_NAME]" at bounding box center [409, 263] width 310 height 17
click at [609, 262] on p "﻿ @ [PERSON_NAME] ﻿ Relance par mail du [DATE] auprès de [PERSON_NAME]" at bounding box center [381, 264] width 499 height 23
click at [290, 277] on p "﻿ @ [PERSON_NAME] ﻿ Relance par mail du [DATE] auprès de [PERSON_NAME]" at bounding box center [381, 264] width 499 height 23
click at [670, 267] on icon "button" at bounding box center [678, 263] width 17 height 17
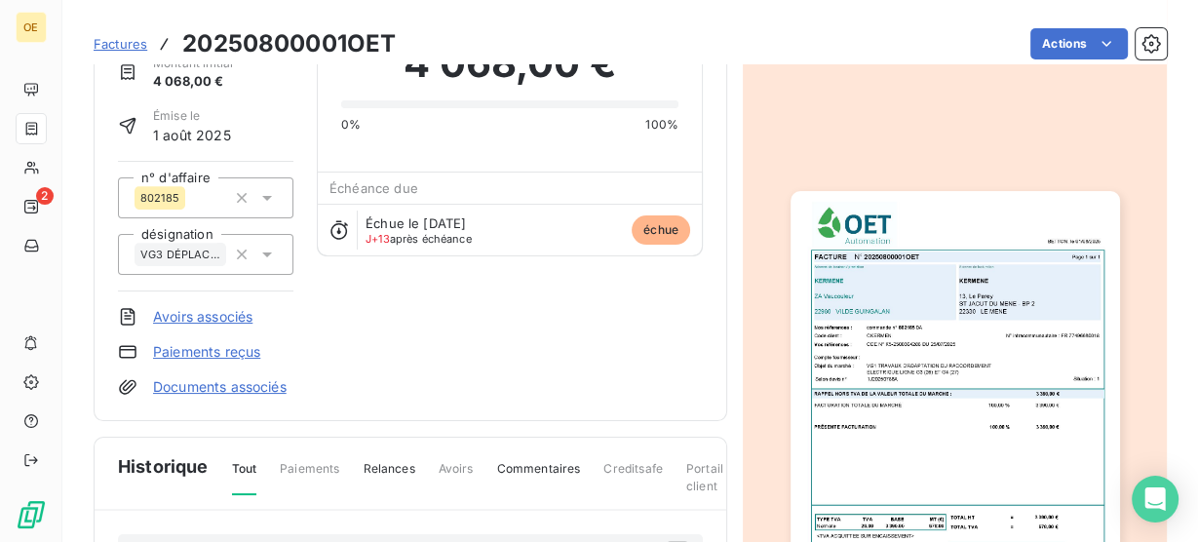
scroll to position [0, 0]
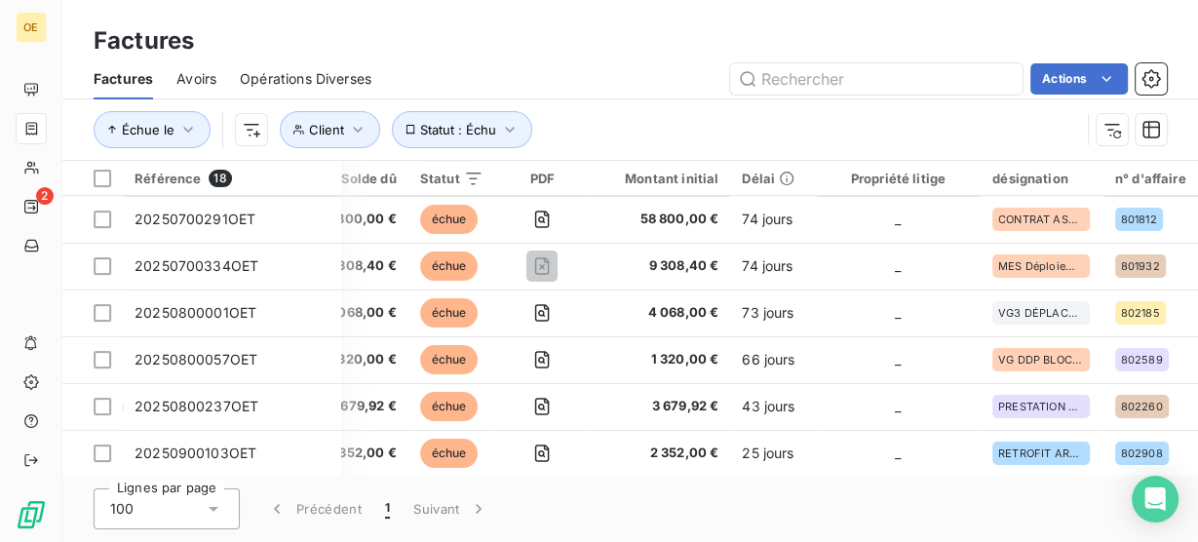
scroll to position [468, 385]
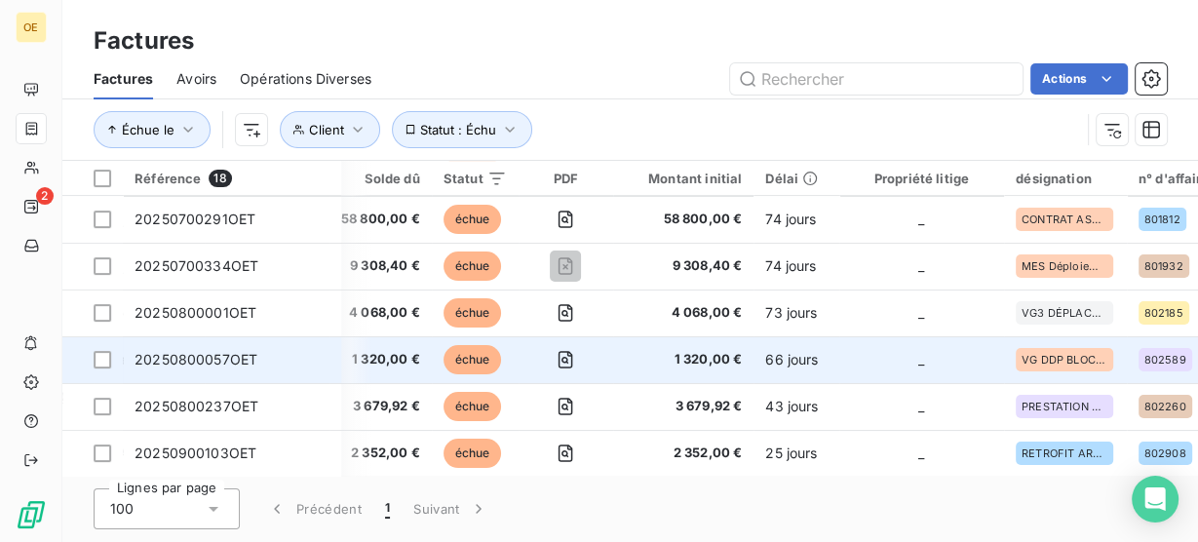
click at [639, 360] on span "1 320,00 €" at bounding box center [683, 359] width 117 height 19
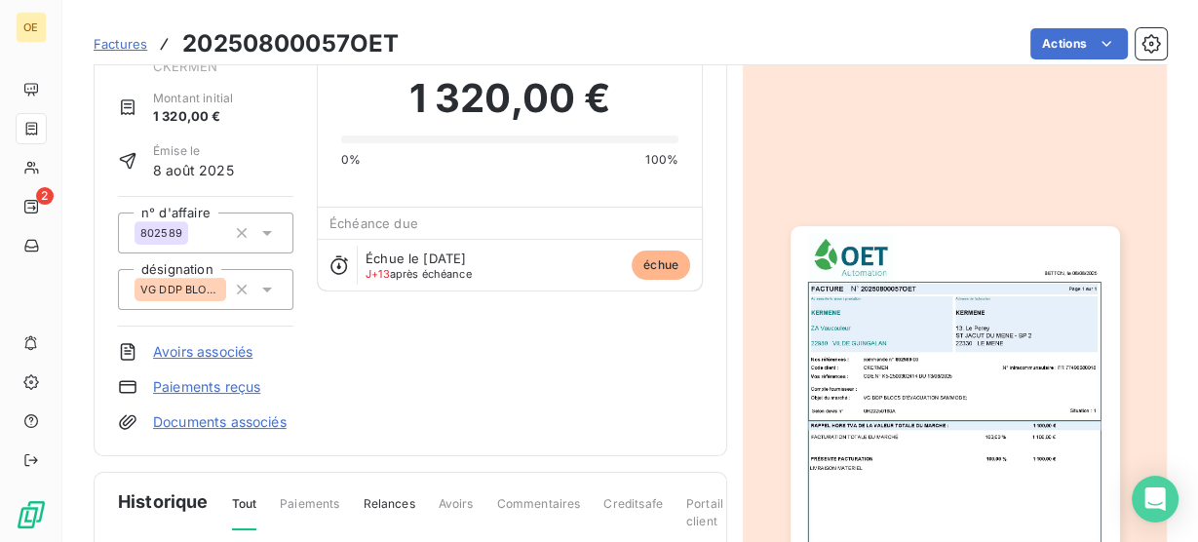
scroll to position [156, 0]
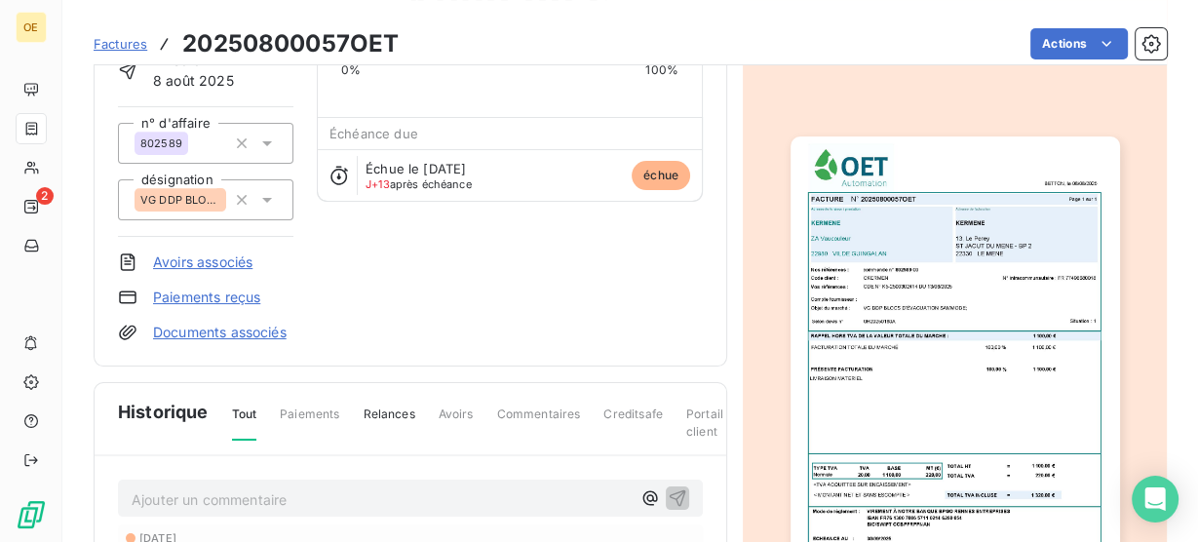
click at [941, 337] on img "button" at bounding box center [954, 369] width 329 height 466
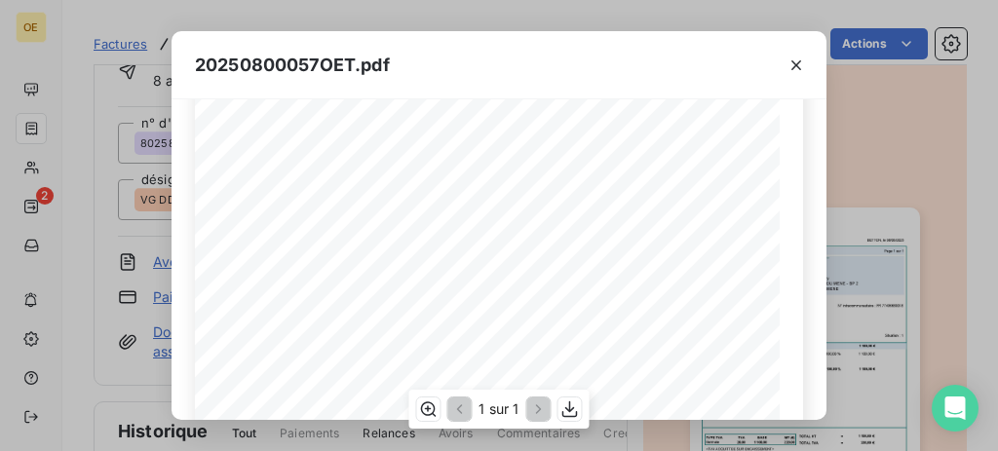
scroll to position [259, 0]
click at [789, 66] on icon "button" at bounding box center [796, 65] width 19 height 19
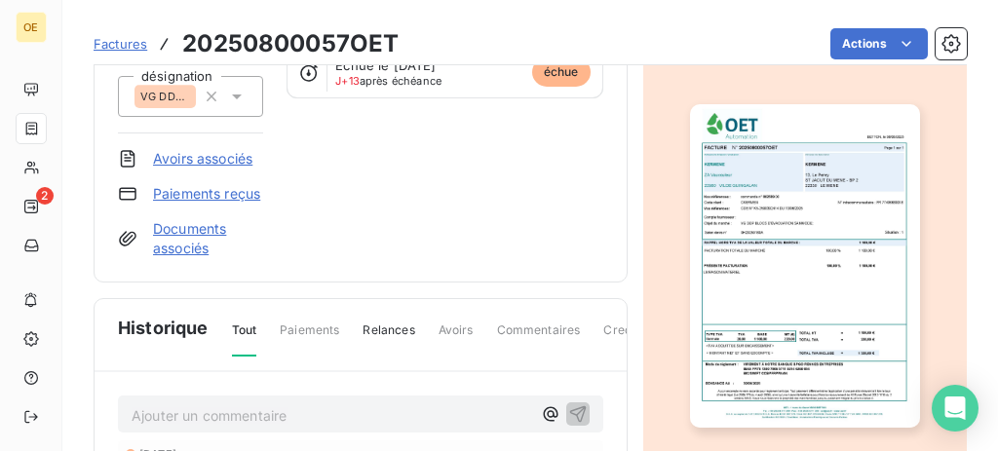
scroll to position [480, 0]
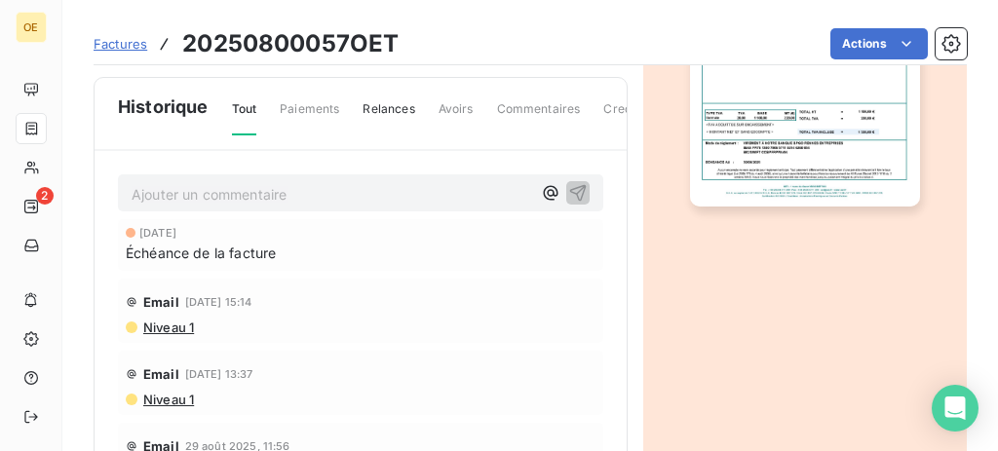
click at [221, 202] on div "Ajouter un commentaire ﻿" at bounding box center [360, 193] width 485 height 38
click at [215, 192] on p "Ajouter un commentaire ﻿" at bounding box center [332, 194] width 400 height 24
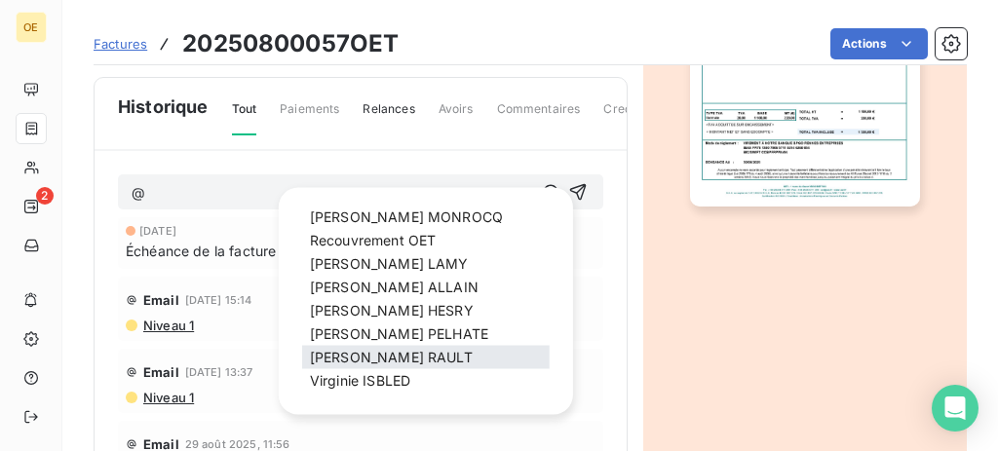
scroll to position [415, 0]
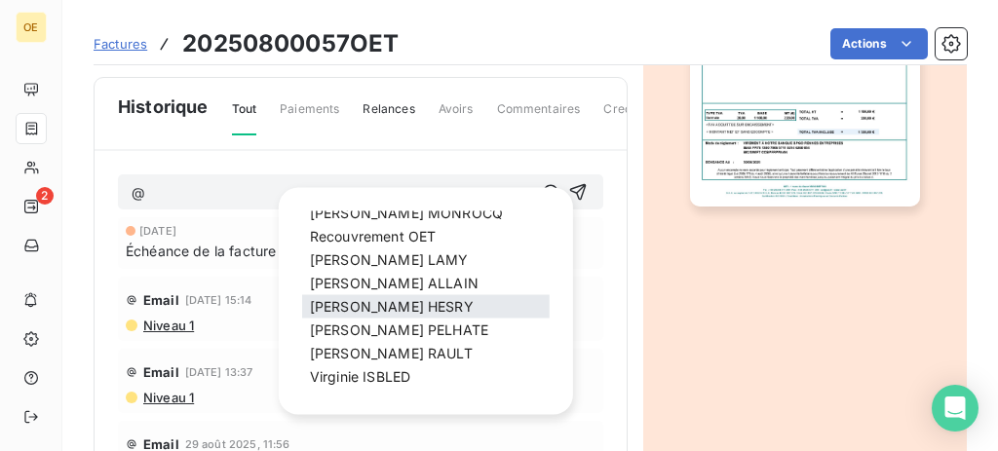
click at [376, 301] on span "[PERSON_NAME]" at bounding box center [392, 306] width 164 height 17
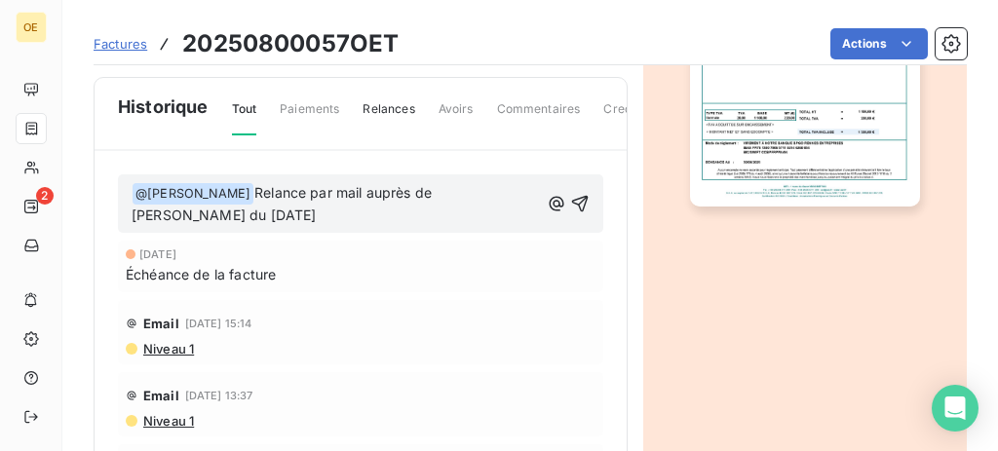
drag, startPoint x: 337, startPoint y: 220, endPoint x: 249, endPoint y: 184, distance: 95.7
click at [251, 183] on p "﻿ @ [PERSON_NAME] ﻿ Relance par mail auprès de [PERSON_NAME] du [DATE]" at bounding box center [335, 205] width 407 height 46
copy span "Relance par mail auprès de [PERSON_NAME] du [DATE]"
click at [571, 198] on icon "button" at bounding box center [579, 204] width 17 height 17
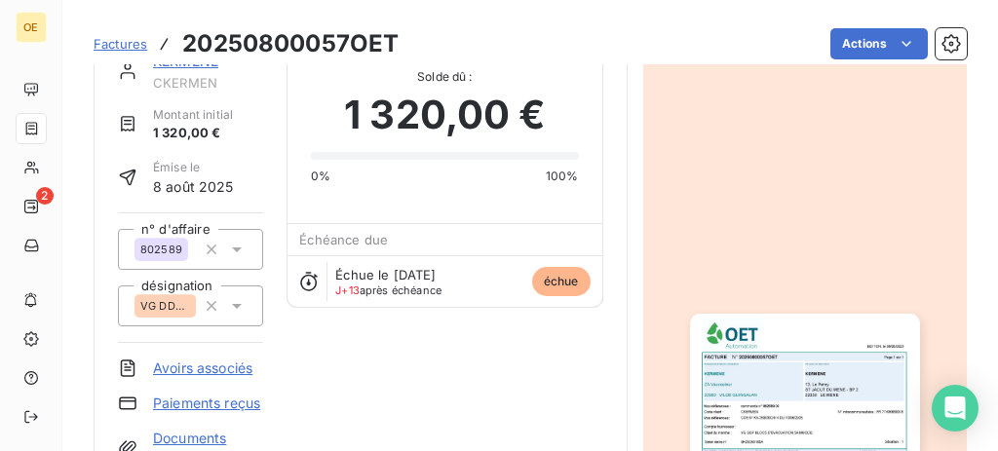
scroll to position [261, 0]
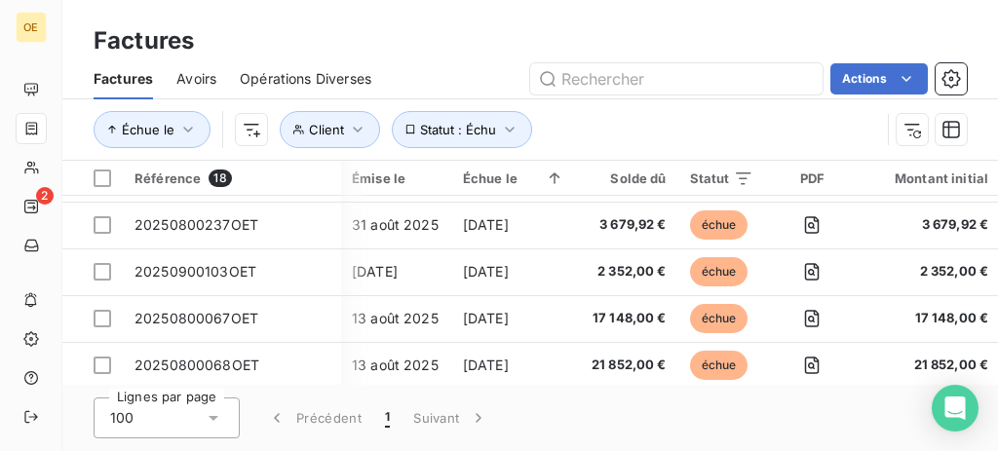
scroll to position [649, 109]
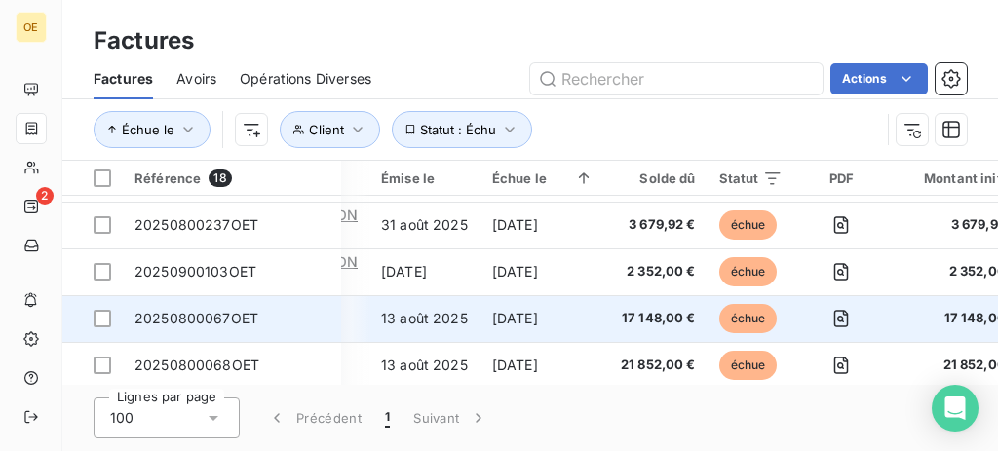
click at [528, 316] on td "[DATE]" at bounding box center [542, 318] width 125 height 47
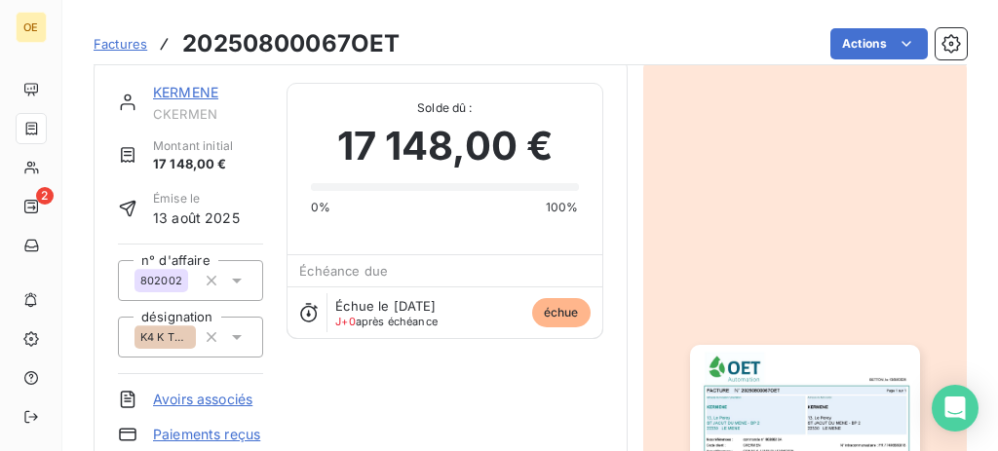
scroll to position [131, 0]
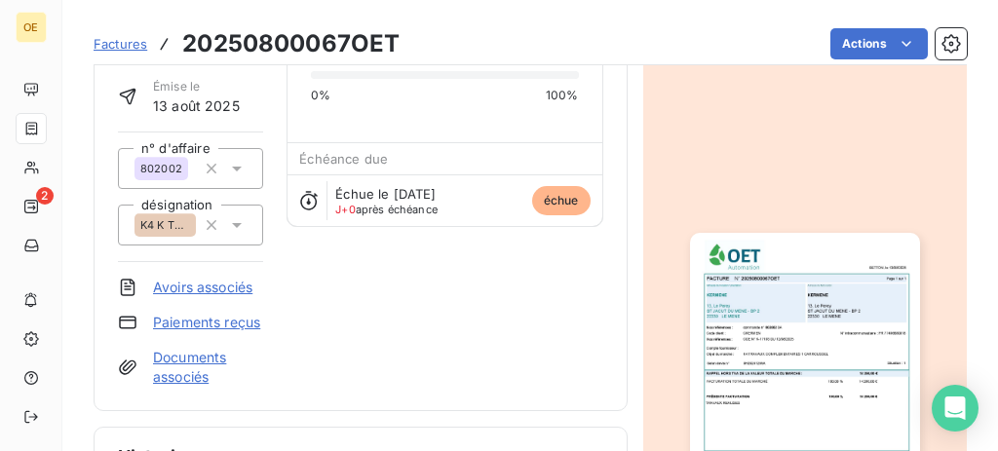
click at [774, 319] on img "button" at bounding box center [805, 395] width 230 height 325
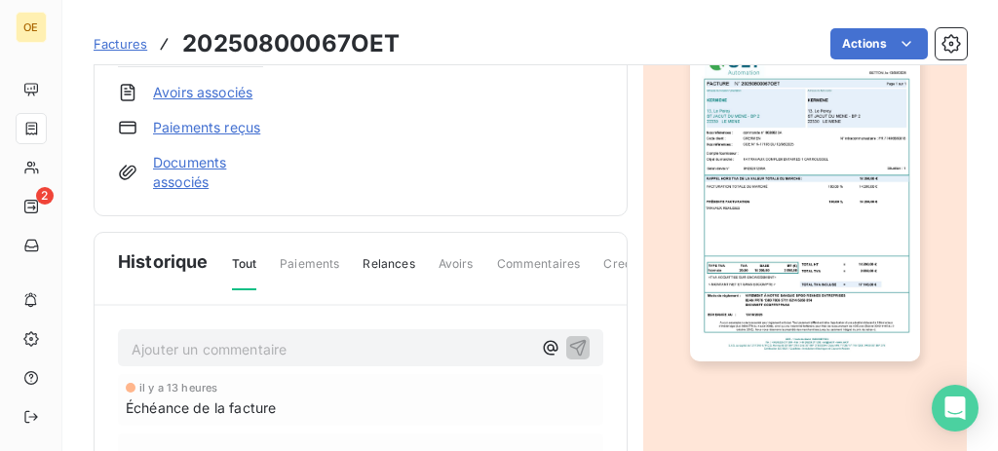
click at [274, 339] on p "Ajouter un commentaire ﻿" at bounding box center [332, 349] width 400 height 24
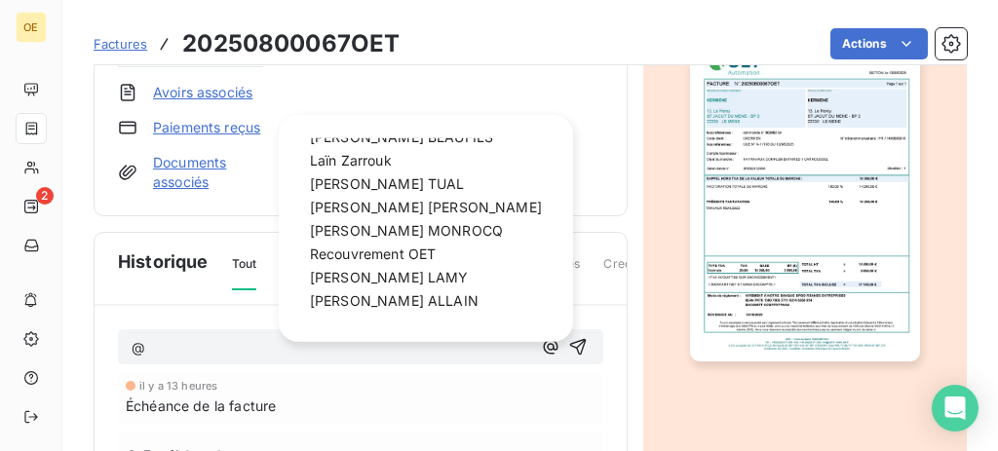
scroll to position [415, 0]
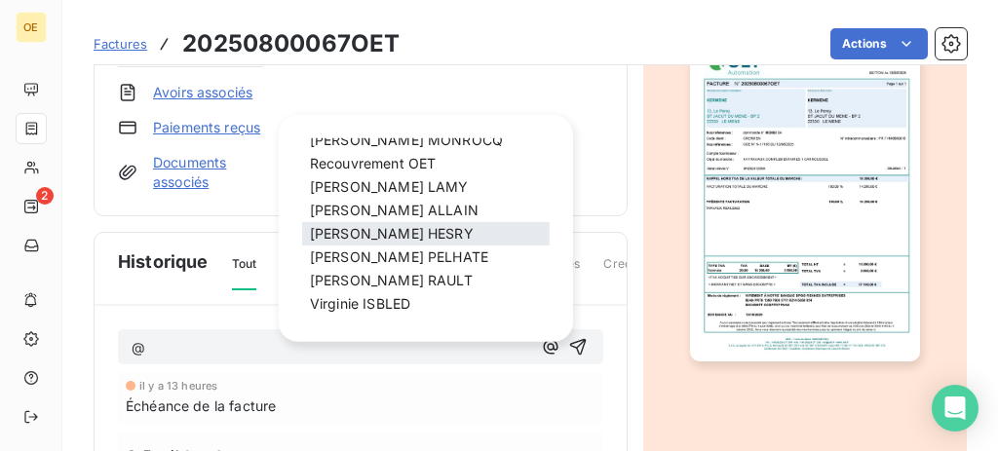
click at [346, 233] on span "[PERSON_NAME]" at bounding box center [392, 233] width 164 height 17
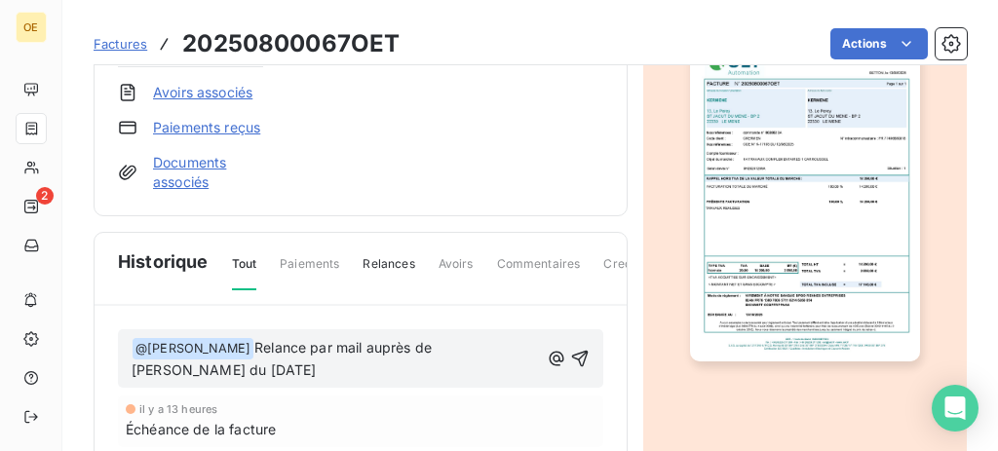
click at [817, 266] on img "button" at bounding box center [805, 200] width 230 height 325
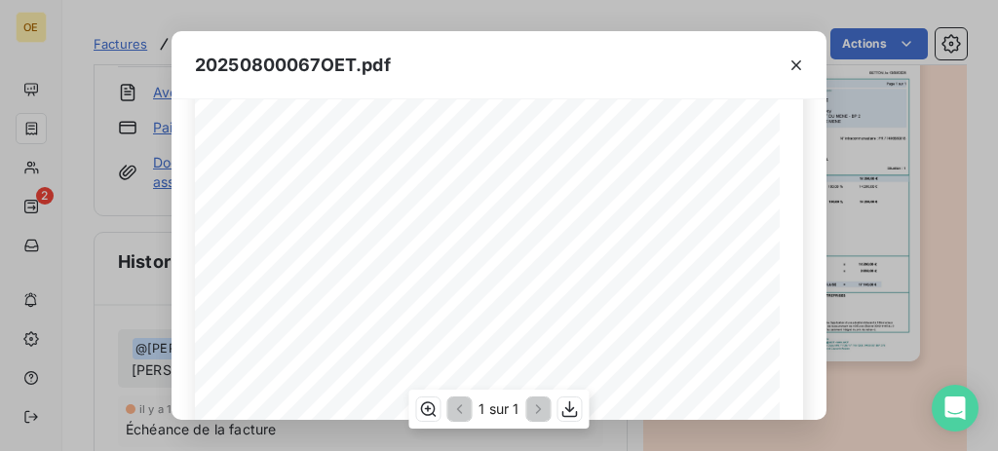
scroll to position [551, 0]
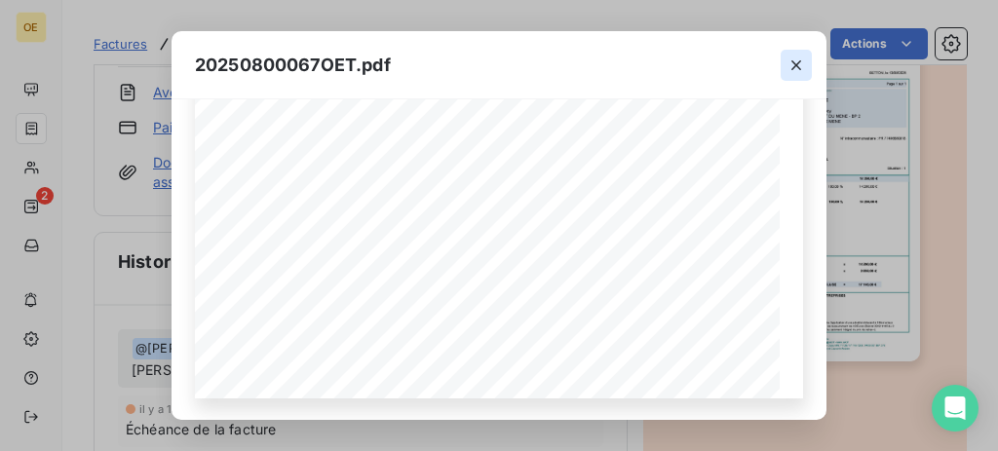
click at [796, 70] on icon "button" at bounding box center [796, 65] width 19 height 19
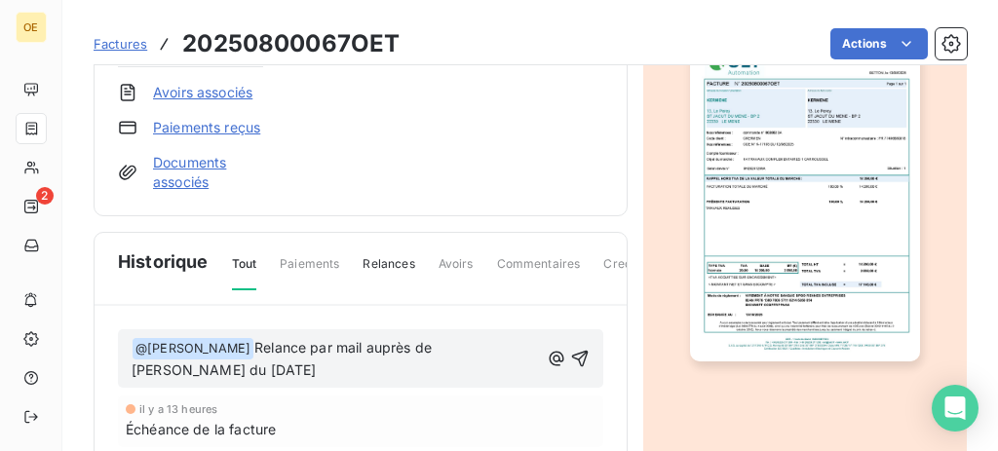
click at [432, 343] on span "Relance par mail auprès de [PERSON_NAME] du [DATE]" at bounding box center [284, 359] width 304 height 40
click at [570, 354] on icon "button" at bounding box center [579, 358] width 19 height 19
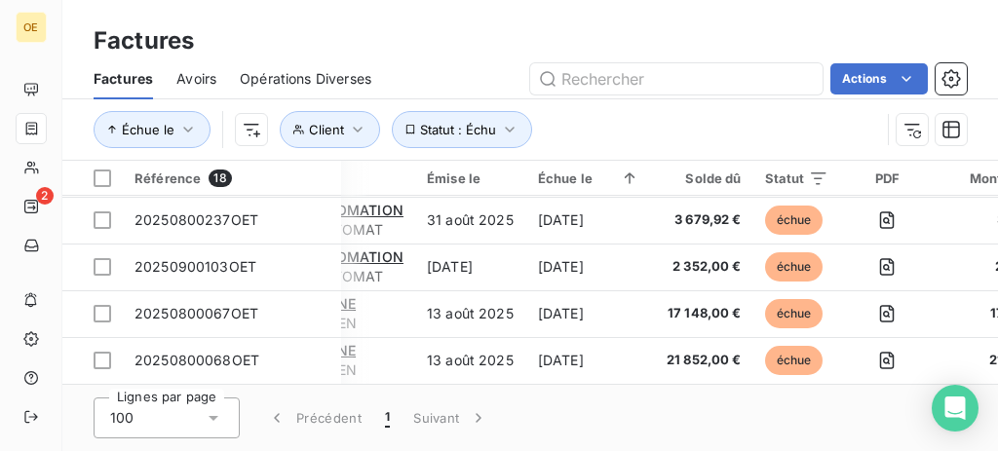
scroll to position [660, 74]
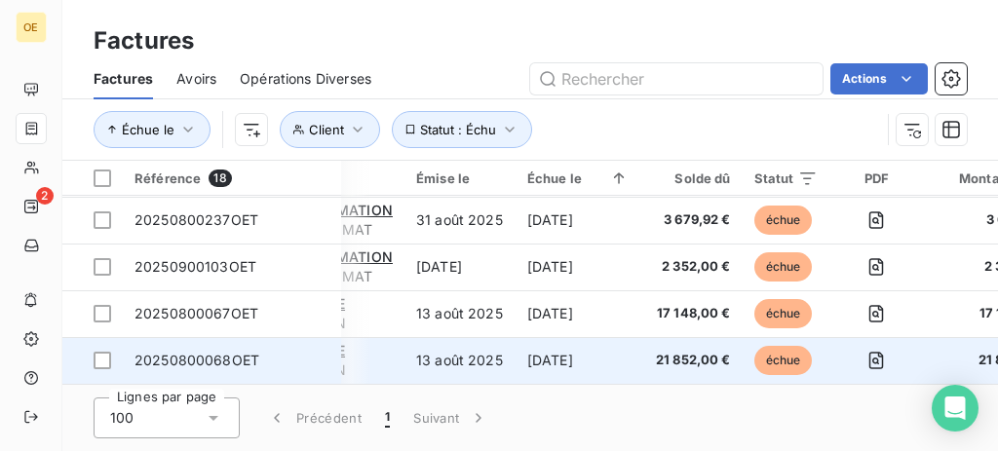
click at [666, 351] on span "21 852,00 €" at bounding box center [691, 360] width 79 height 19
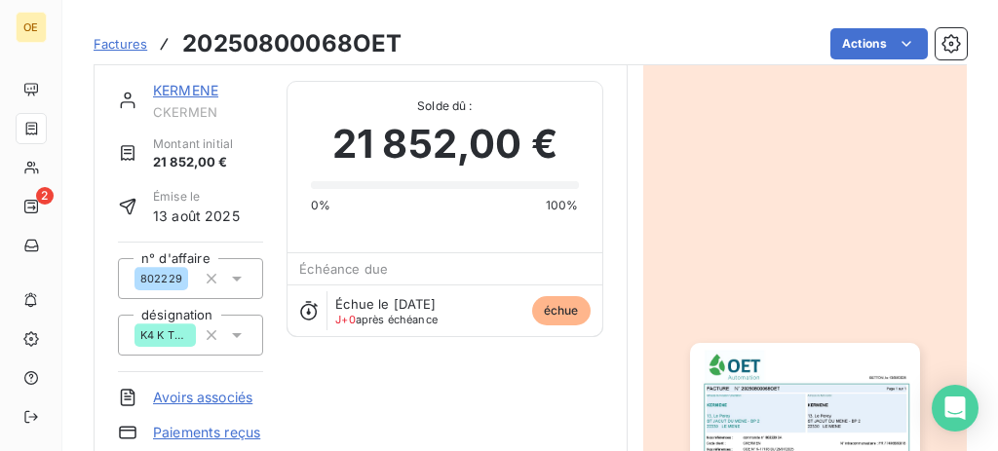
scroll to position [261, 0]
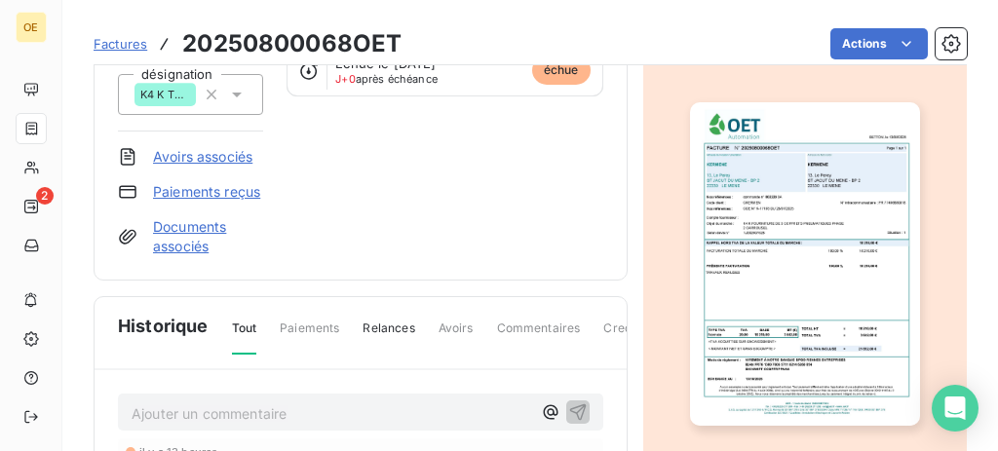
click at [796, 292] on img "button" at bounding box center [805, 264] width 230 height 325
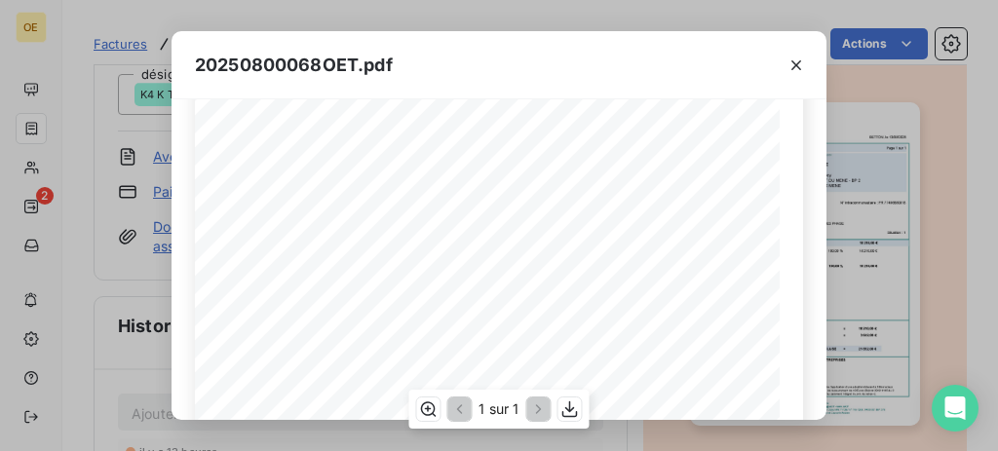
scroll to position [325, 0]
click at [162, 291] on div "20250800068OET.pdf BETTON, le [DATE] FACTURE N° 20250800068OET Page 1 sur 1 com…" at bounding box center [499, 225] width 998 height 451
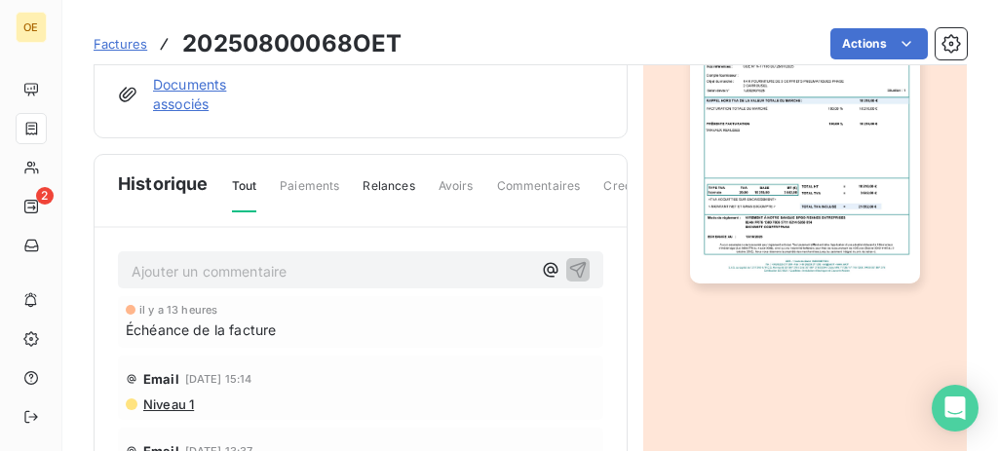
scroll to position [586, 0]
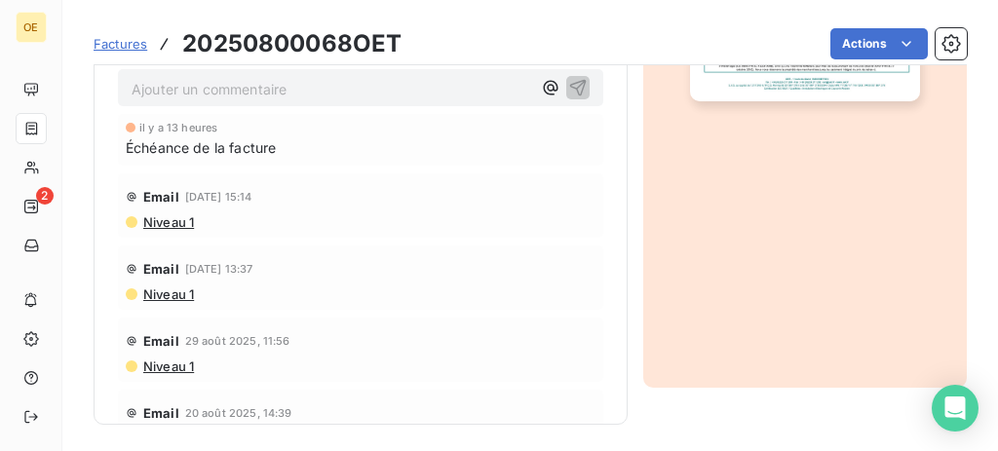
drag, startPoint x: 237, startPoint y: 109, endPoint x: 236, endPoint y: 99, distance: 9.8
click at [237, 108] on div "Ajouter un commentaire ﻿ il y a 13 heures Échéance de la facture Email [DATE] 1…" at bounding box center [361, 271] width 532 height 451
click at [235, 96] on p "Ajouter un commentaire ﻿" at bounding box center [332, 89] width 400 height 24
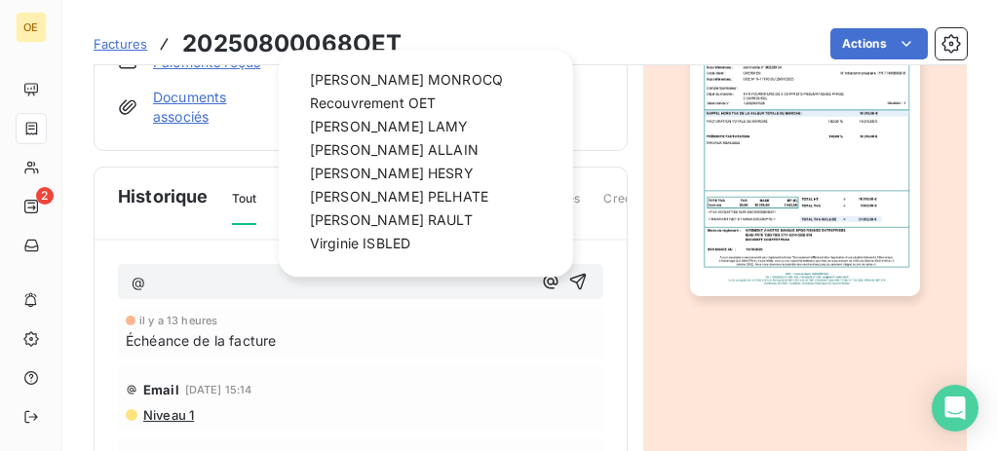
scroll to position [415, 0]
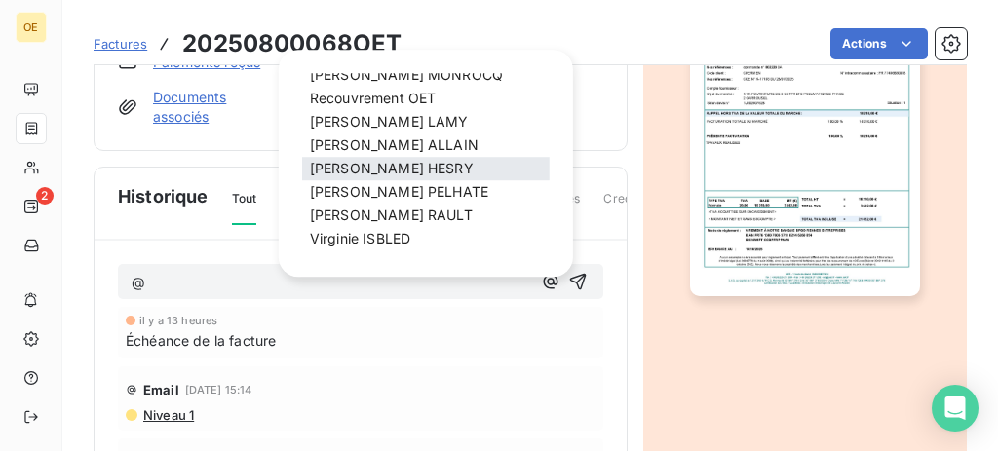
click at [392, 169] on span "[PERSON_NAME]" at bounding box center [392, 169] width 164 height 17
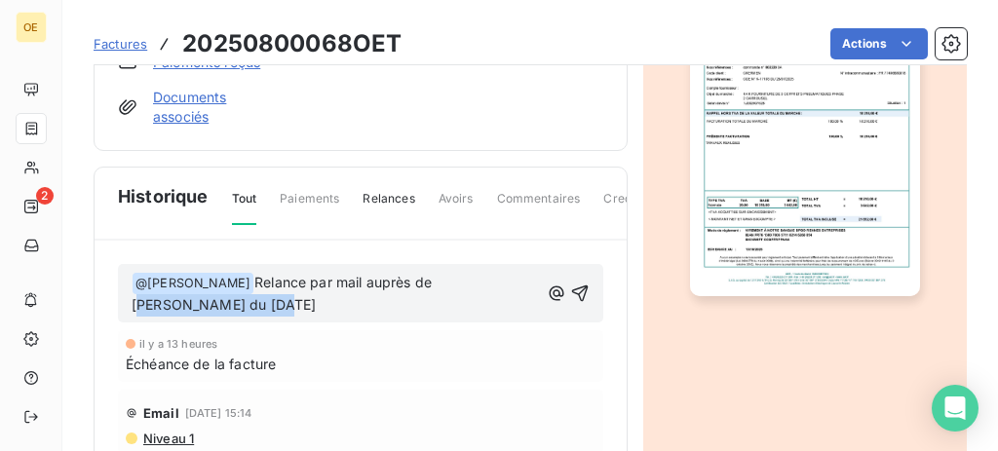
drag, startPoint x: 228, startPoint y: 299, endPoint x: 431, endPoint y: 286, distance: 203.2
click at [431, 286] on p "﻿ @ [PERSON_NAME] ﻿ Relance par mail auprès de [PERSON_NAME] du [DATE]" at bounding box center [335, 295] width 407 height 46
click at [570, 293] on icon "button" at bounding box center [579, 293] width 19 height 19
